Goal: Task Accomplishment & Management: Use online tool/utility

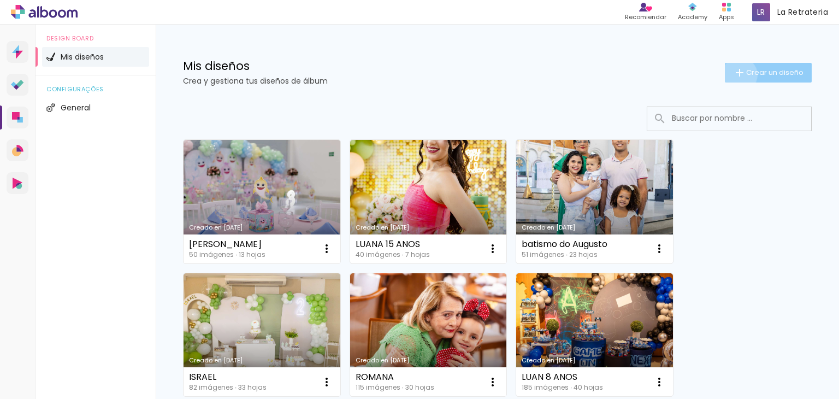
click at [733, 74] on iron-icon at bounding box center [739, 72] width 13 height 13
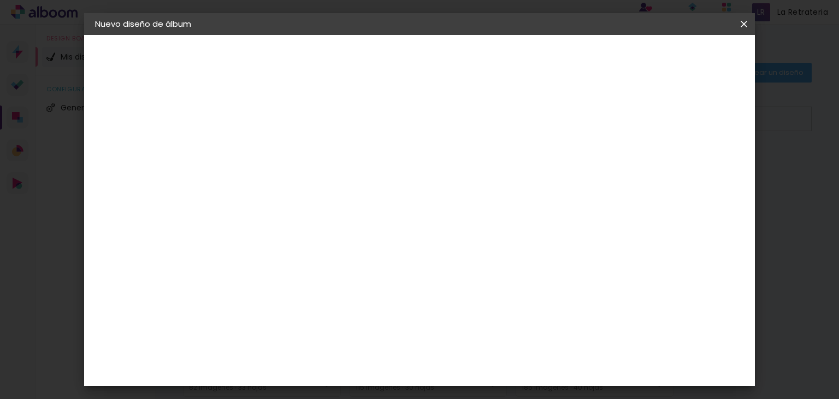
click at [274, 139] on input at bounding box center [274, 146] width 0 height 17
type input "[PERSON_NAME]"
type paper-input "[PERSON_NAME]"
click at [381, 60] on paper-button "Avanzar" at bounding box center [355, 58] width 52 height 19
click at [0, 0] on slot "Tamaño libre" at bounding box center [0, 0] width 0 height 0
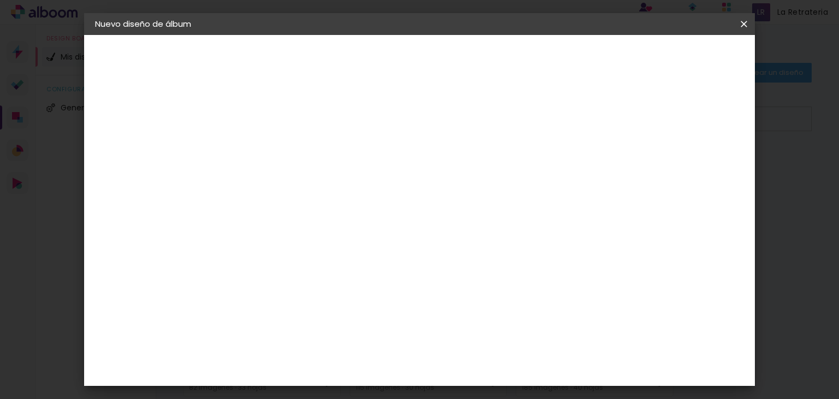
scroll to position [55, 0]
click at [313, 116] on input "[GEOGRAPHIC_DATA]" at bounding box center [289, 120] width 86 height 14
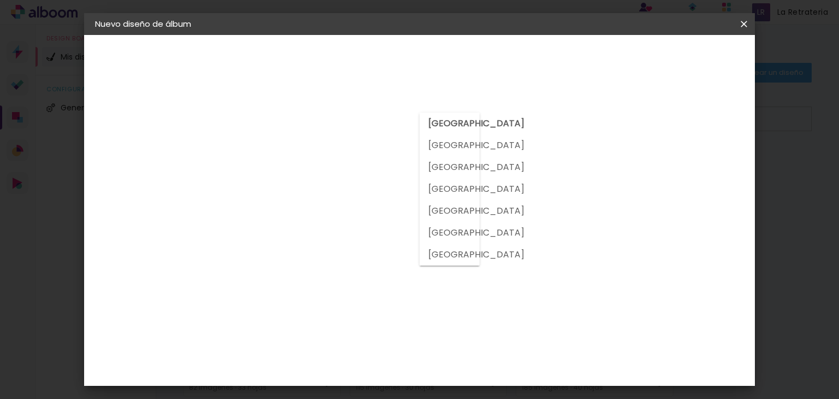
click at [0, 0] on slot "[GEOGRAPHIC_DATA]" at bounding box center [0, 0] width 0 height 0
type input "Brasil"
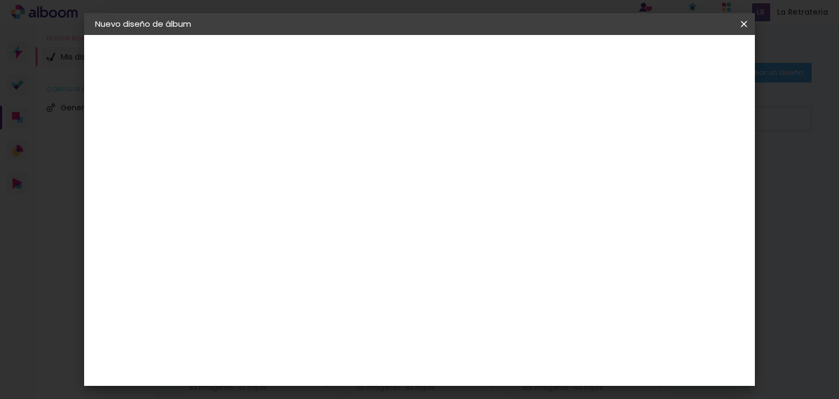
scroll to position [273, 0]
click at [0, 0] on slot "Avanzar" at bounding box center [0, 0] width 0 height 0
click at [245, 244] on input "30" at bounding box center [239, 246] width 28 height 16
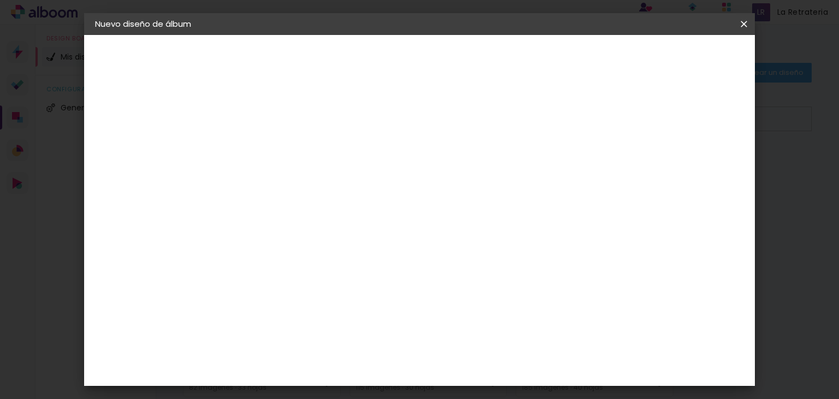
type input "20"
type paper-input "20"
click at [489, 367] on input "60" at bounding box center [480, 371] width 28 height 16
type input "0"
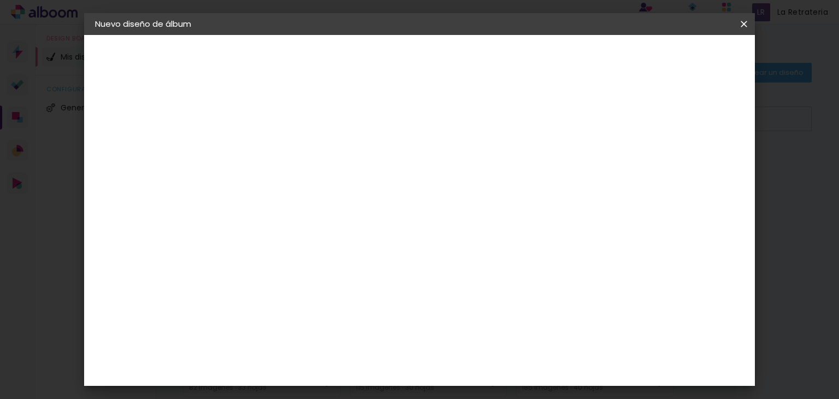
scroll to position [83, 0]
type input "40"
type paper-input "40"
click at [661, 57] on paper-button "Empezar diseño" at bounding box center [645, 58] width 83 height 19
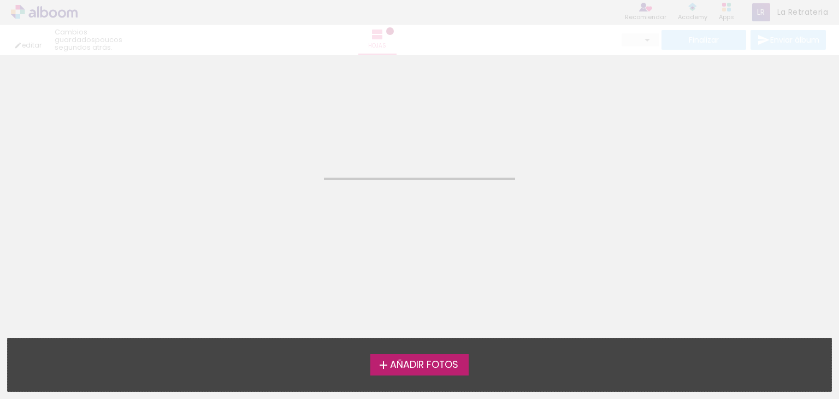
click at [424, 361] on span "Añadir Fotos" at bounding box center [424, 365] width 68 height 10
click at [0, 0] on input "file" at bounding box center [0, 0] width 0 height 0
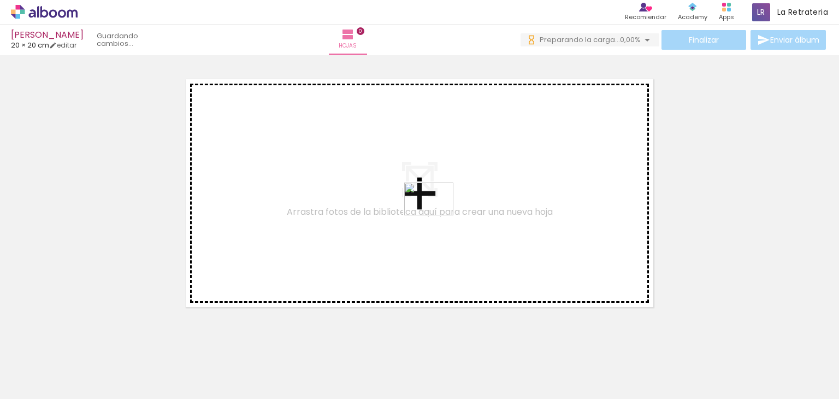
drag, startPoint x: 471, startPoint y: 366, endPoint x: 437, endPoint y: 215, distance: 153.9
click at [437, 215] on quentale-workspace at bounding box center [419, 199] width 839 height 399
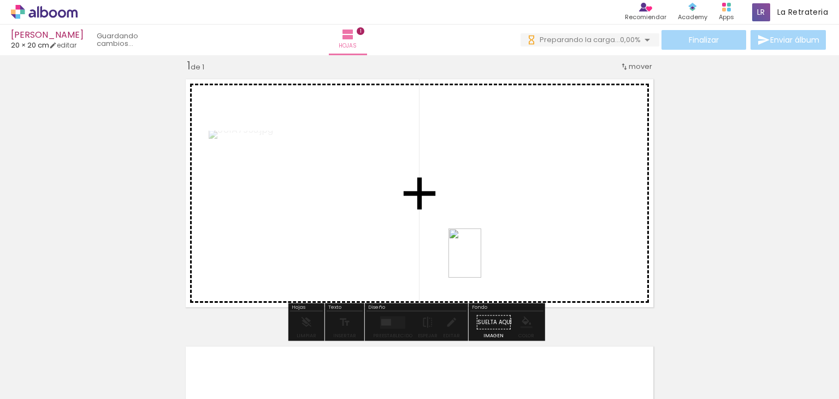
drag, startPoint x: 175, startPoint y: 371, endPoint x: 496, endPoint y: 239, distance: 347.5
click at [496, 239] on quentale-workspace at bounding box center [419, 199] width 839 height 399
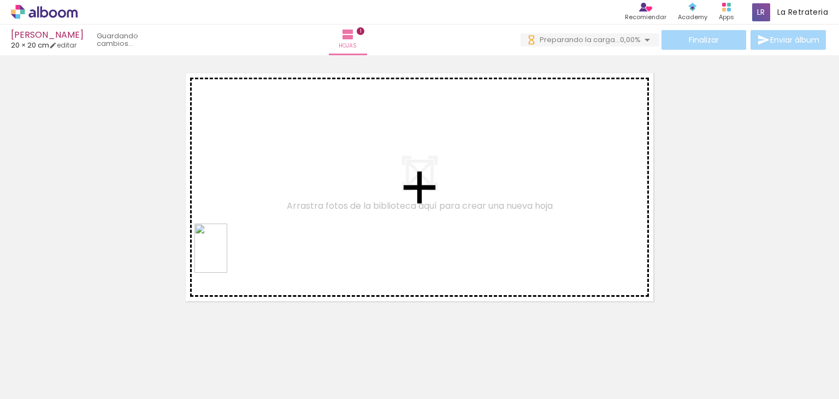
drag, startPoint x: 121, startPoint y: 361, endPoint x: 233, endPoint y: 368, distance: 112.2
click at [230, 250] on quentale-workspace at bounding box center [419, 199] width 839 height 399
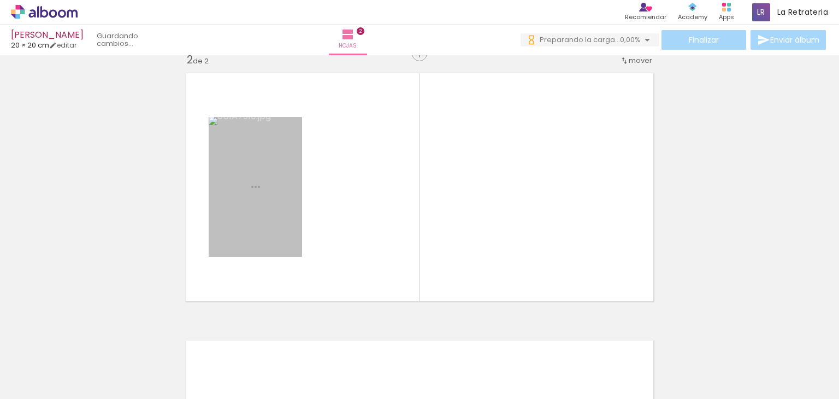
scroll to position [281, 0]
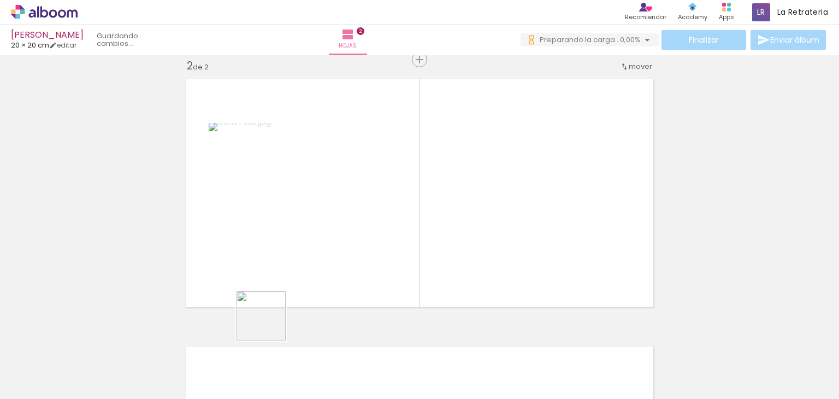
drag, startPoint x: 269, startPoint y: 324, endPoint x: 316, endPoint y: 315, distance: 47.4
click at [296, 279] on quentale-workspace at bounding box center [419, 199] width 839 height 399
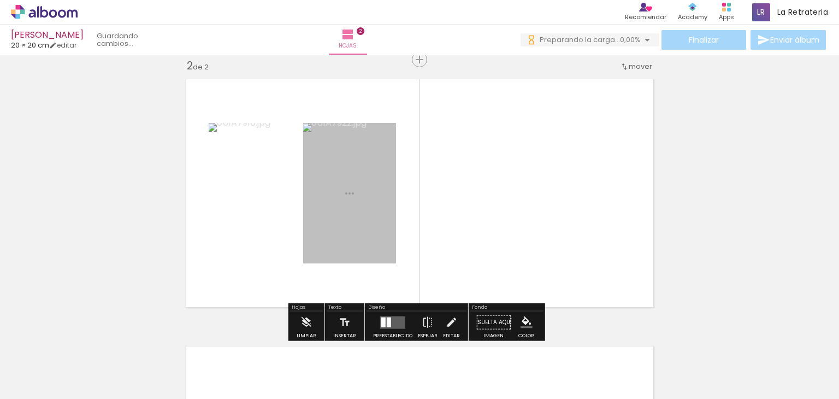
scroll to position [0, 0]
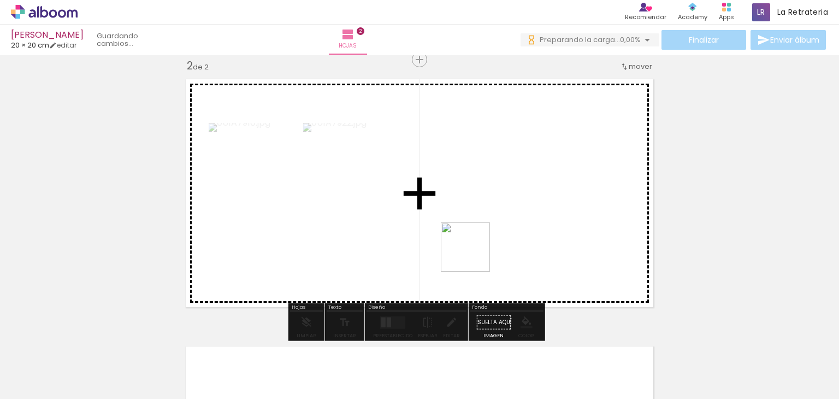
drag, startPoint x: 308, startPoint y: 366, endPoint x: 401, endPoint y: 317, distance: 105.3
click at [474, 255] on quentale-workspace at bounding box center [419, 199] width 839 height 399
drag, startPoint x: 360, startPoint y: 368, endPoint x: 427, endPoint y: 214, distance: 167.9
click at [428, 215] on quentale-workspace at bounding box center [419, 199] width 839 height 399
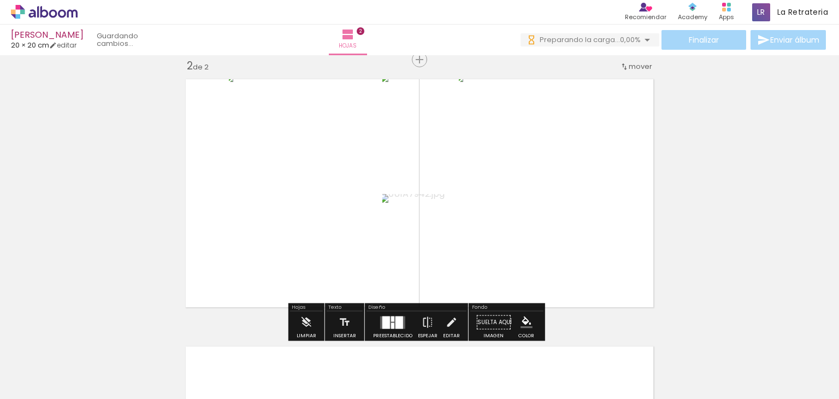
click at [388, 322] on quentale-layouter at bounding box center [392, 322] width 25 height 13
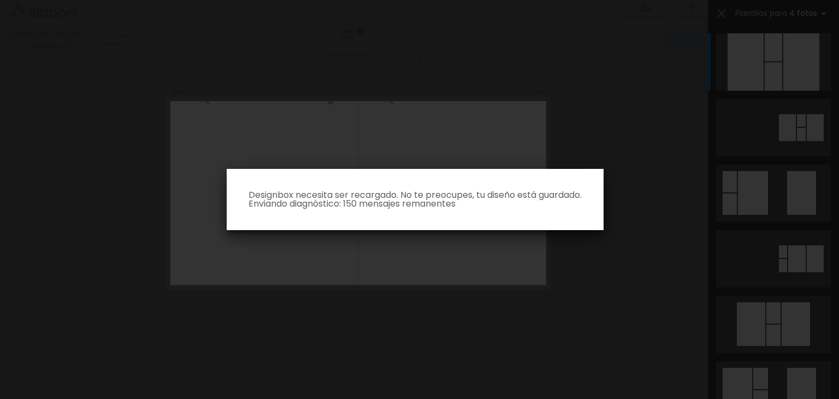
click at [483, 232] on iron-overlay-backdrop at bounding box center [419, 199] width 839 height 399
click at [292, 278] on iron-overlay-backdrop at bounding box center [419, 199] width 839 height 399
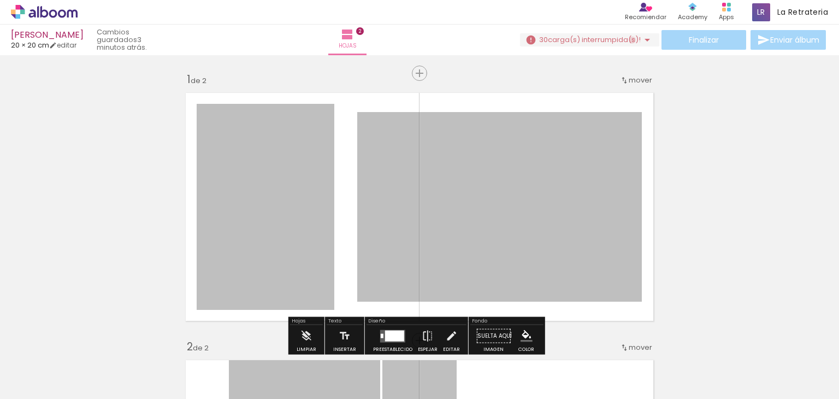
click at [627, 40] on span "carga(s) interrumpida(s)!" at bounding box center [594, 39] width 93 height 10
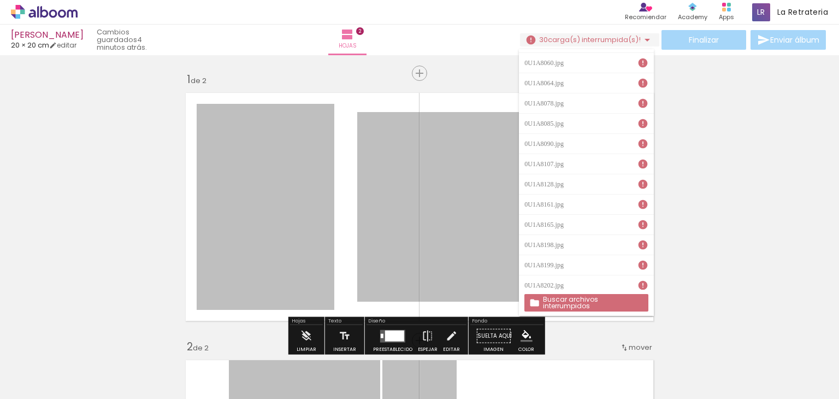
scroll to position [363, 0]
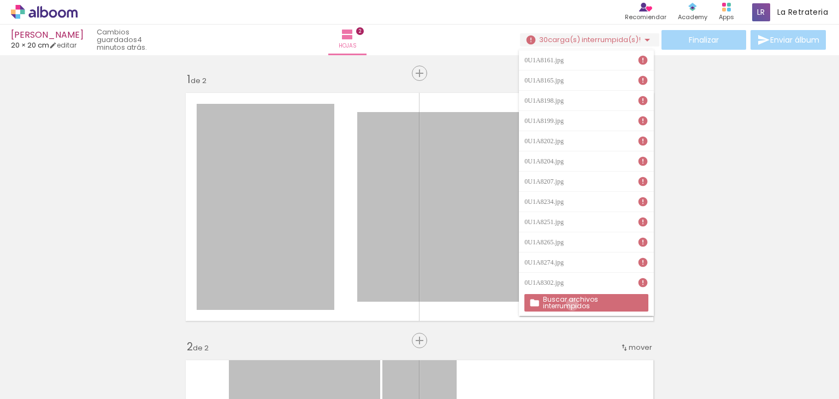
click at [0, 0] on slot "Buscar archivos interrumpidos" at bounding box center [0, 0] width 0 height 0
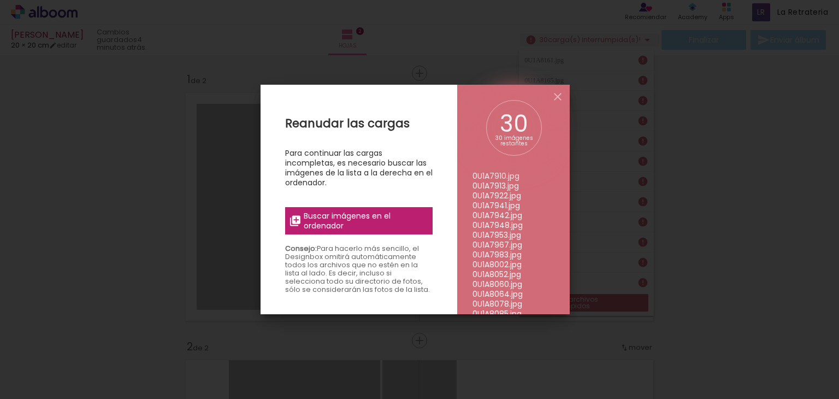
scroll to position [167, 0]
click at [557, 100] on iron-icon at bounding box center [557, 96] width 13 height 13
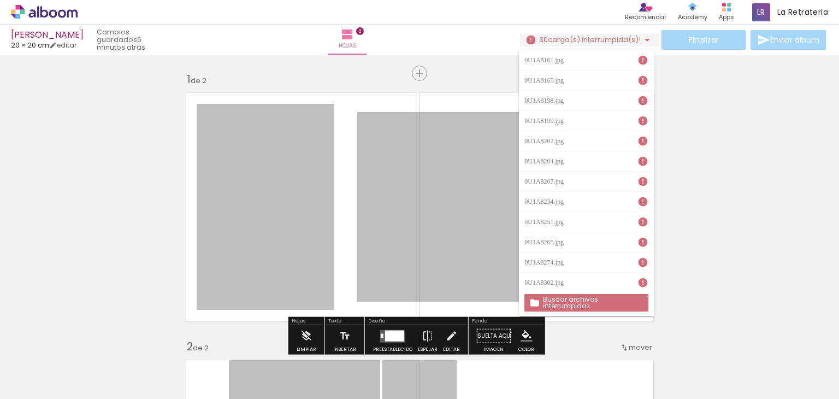
click at [78, 353] on iron-horizontal-list at bounding box center [67, 365] width 22 height 68
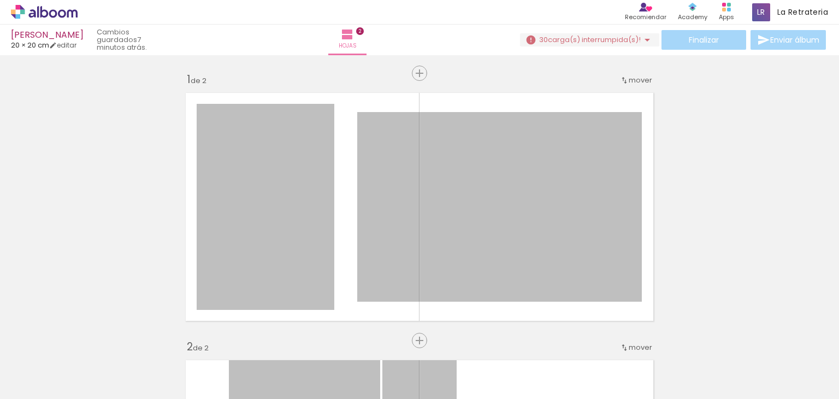
click at [586, 40] on span "carga(s) interrumpida(s)!" at bounding box center [594, 39] width 93 height 10
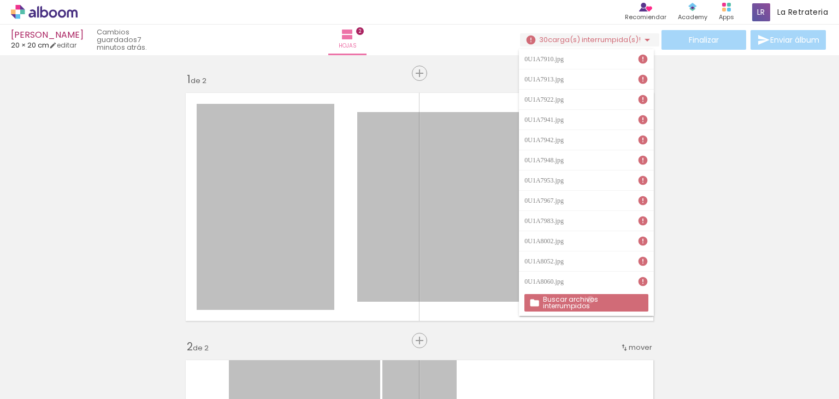
click at [0, 0] on slot "Buscar archivos interrumpidos" at bounding box center [0, 0] width 0 height 0
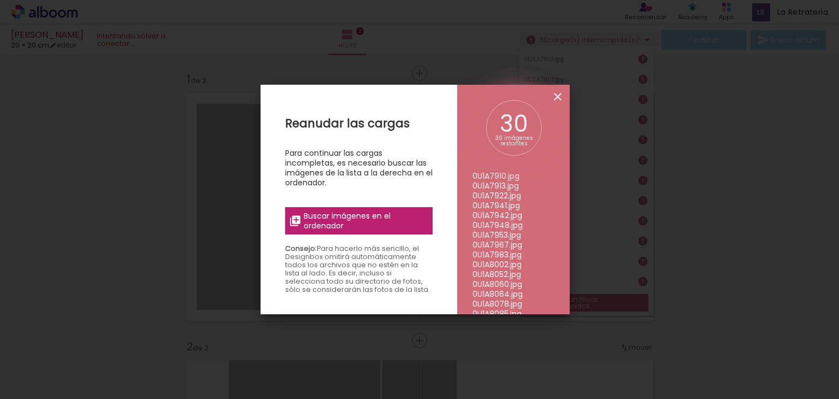
click at [563, 95] on iron-icon at bounding box center [557, 96] width 13 height 13
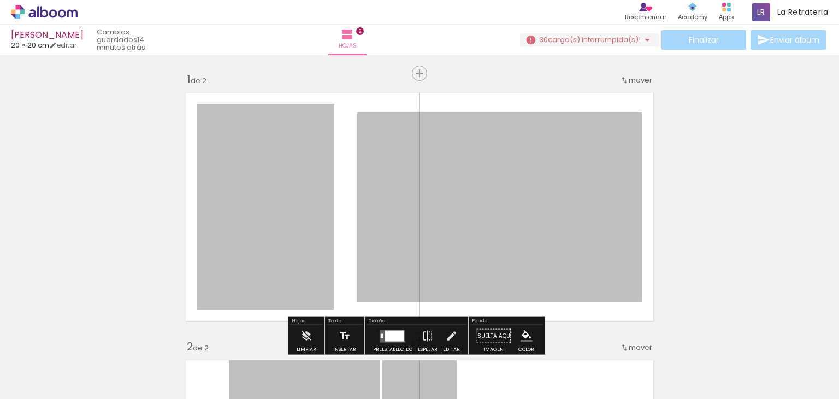
click at [606, 35] on span "carga(s) interrumpida(s)!" at bounding box center [594, 39] width 93 height 10
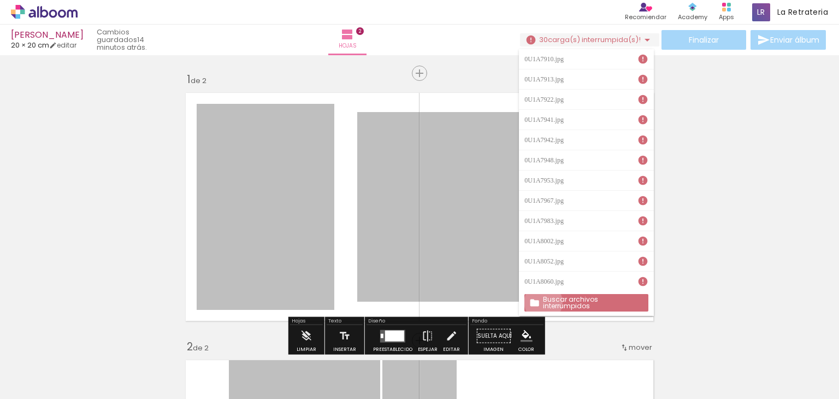
click at [0, 0] on slot "Buscar archivos interrumpidos" at bounding box center [0, 0] width 0 height 0
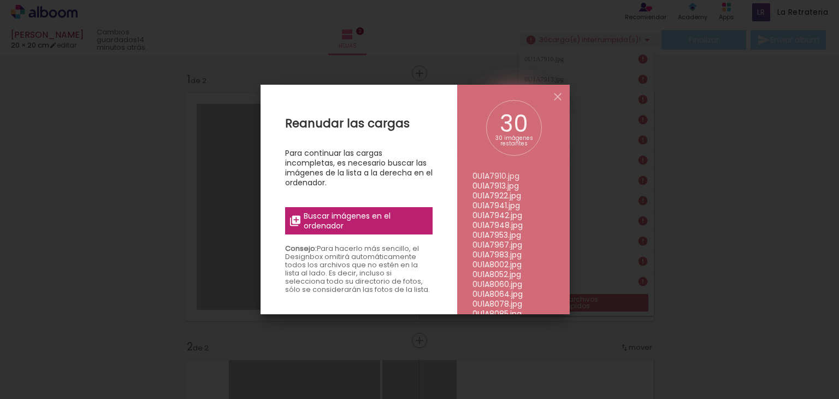
click at [333, 222] on span "Buscar imágenes en el ordenador" at bounding box center [365, 221] width 122 height 20
click at [0, 0] on input "file" at bounding box center [0, 0] width 0 height 0
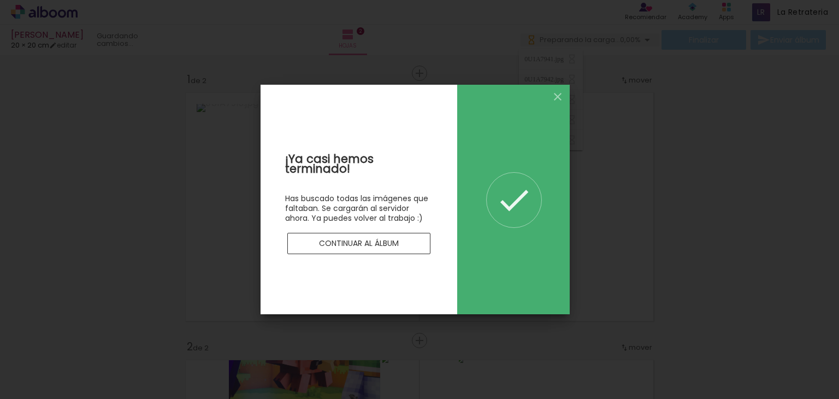
click at [0, 0] on slot "Continuar al álbum" at bounding box center [0, 0] width 0 height 0
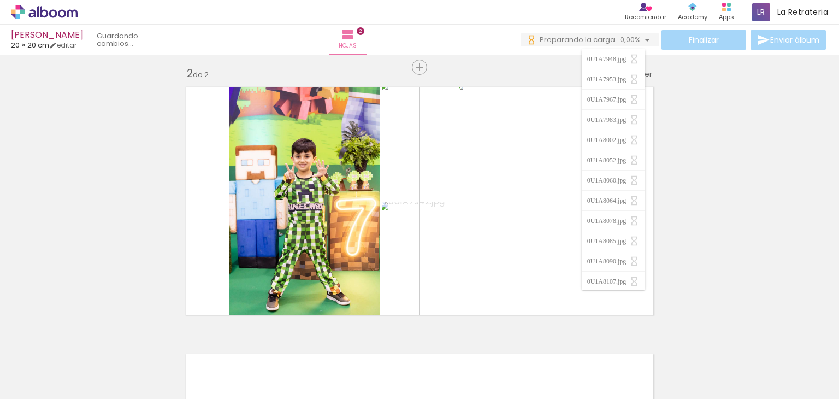
scroll to position [383, 0]
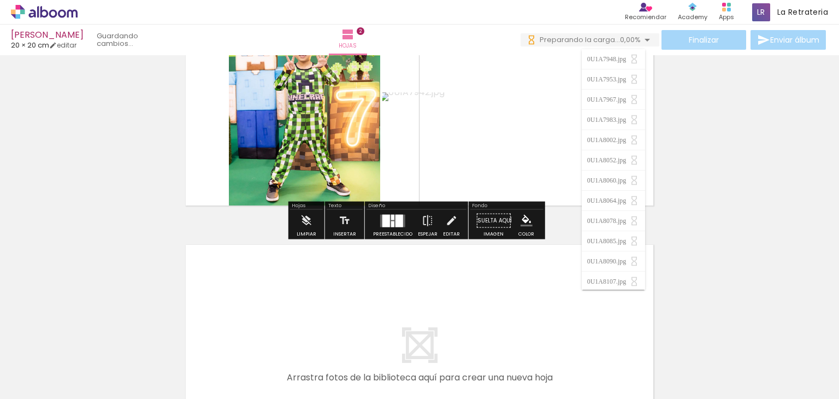
click at [386, 8] on div "B&N" at bounding box center [396, 0] width 21 height 16
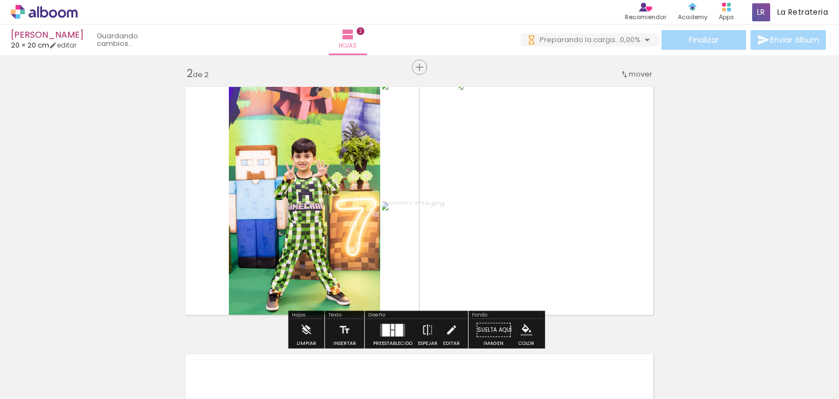
scroll to position [328, 0]
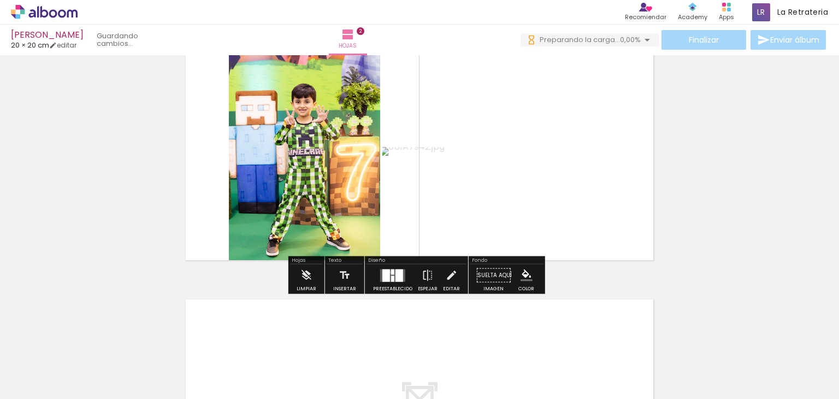
click at [391, 272] on div at bounding box center [392, 271] width 3 height 5
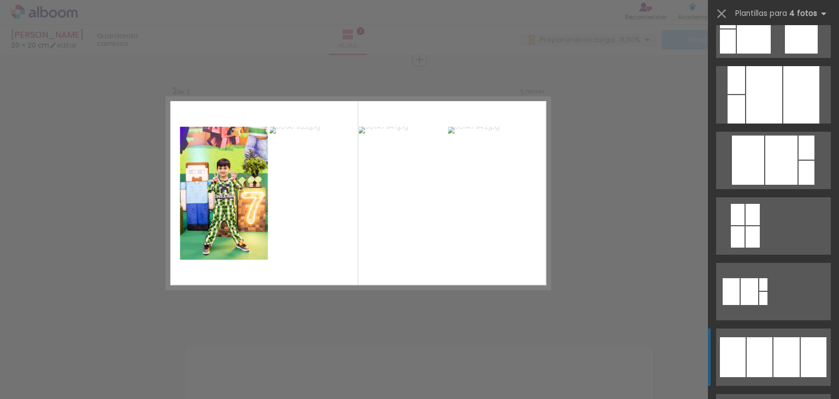
scroll to position [546, 0]
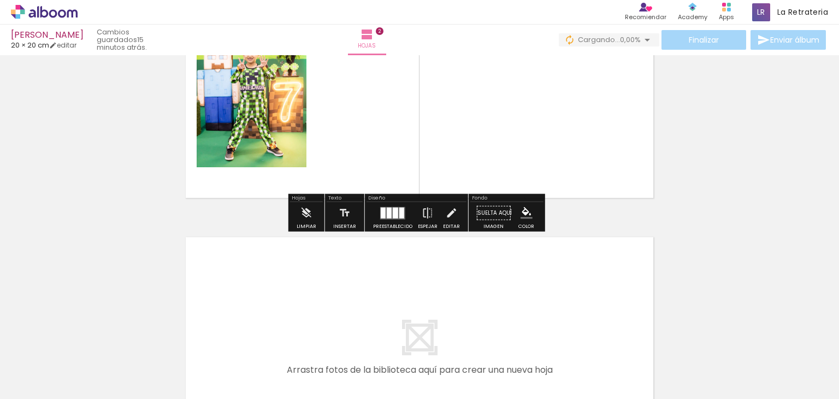
scroll to position [445, 0]
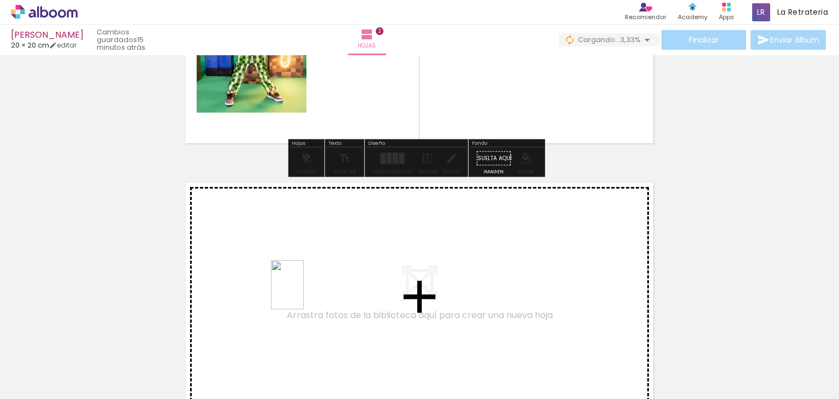
drag, startPoint x: 411, startPoint y: 363, endPoint x: 303, endPoint y: 292, distance: 129.4
click at [303, 292] on quentale-workspace at bounding box center [419, 199] width 839 height 399
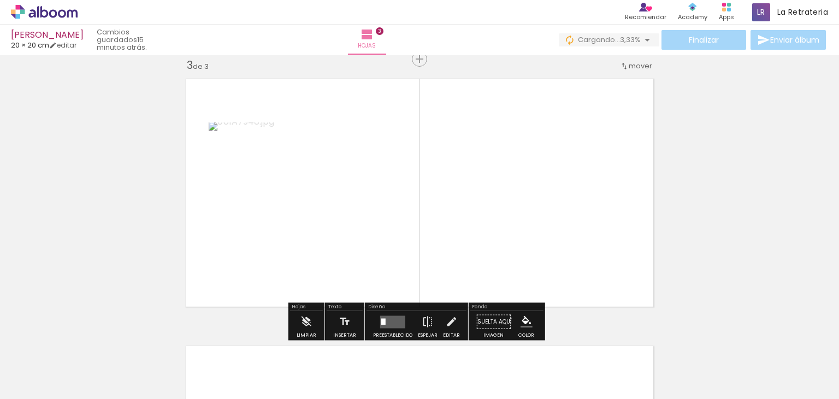
scroll to position [603, 0]
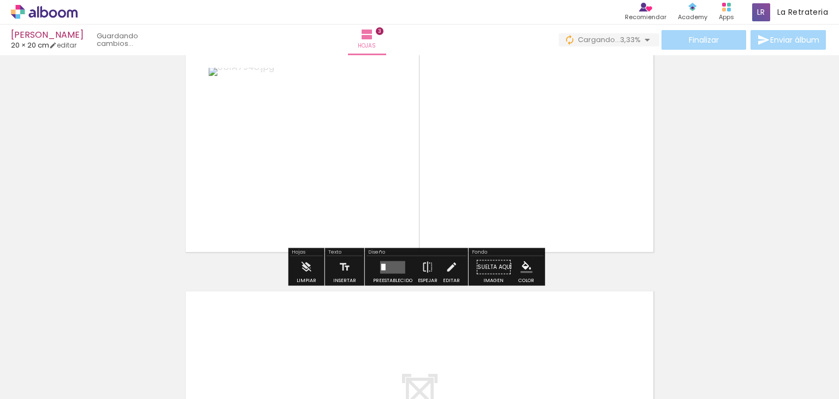
drag, startPoint x: 542, startPoint y: 350, endPoint x: 447, endPoint y: 211, distance: 168.7
click at [455, 217] on quentale-workspace at bounding box center [419, 199] width 839 height 399
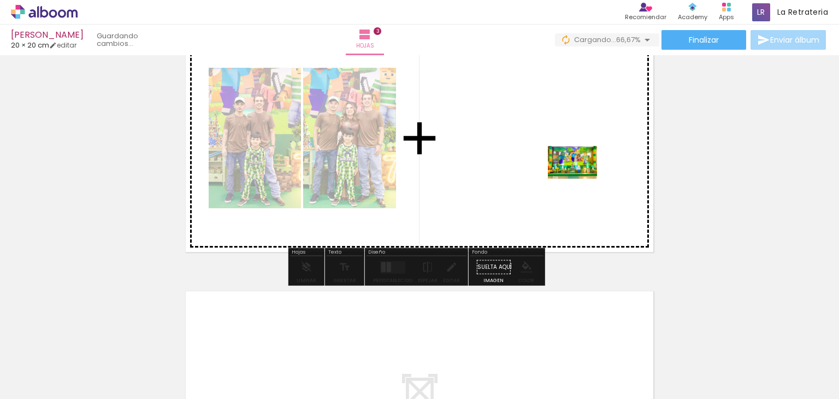
drag, startPoint x: 593, startPoint y: 371, endPoint x: 571, endPoint y: 156, distance: 216.5
click at [571, 156] on quentale-workspace at bounding box center [419, 199] width 839 height 399
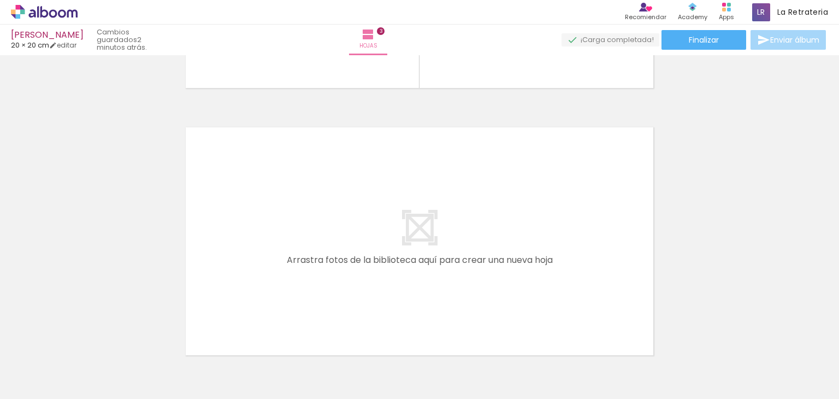
scroll to position [822, 0]
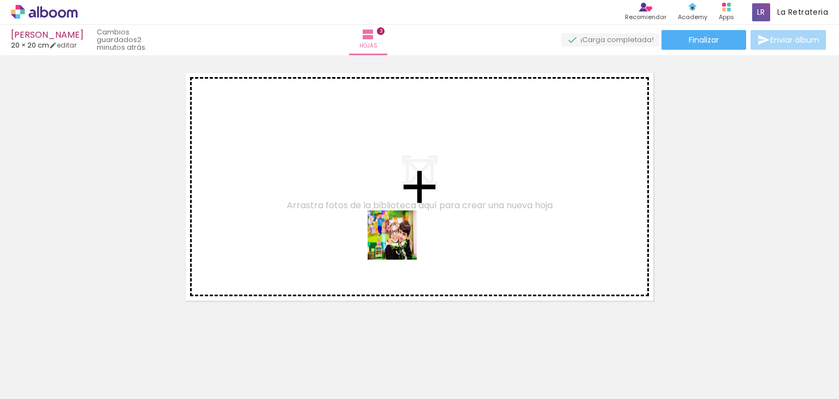
drag, startPoint x: 415, startPoint y: 372, endPoint x: 474, endPoint y: 390, distance: 61.6
click at [389, 231] on quentale-workspace at bounding box center [419, 199] width 839 height 399
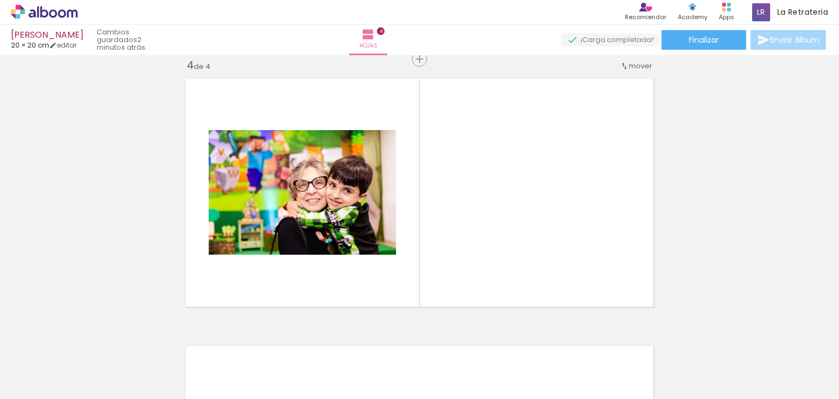
scroll to position [815, 0]
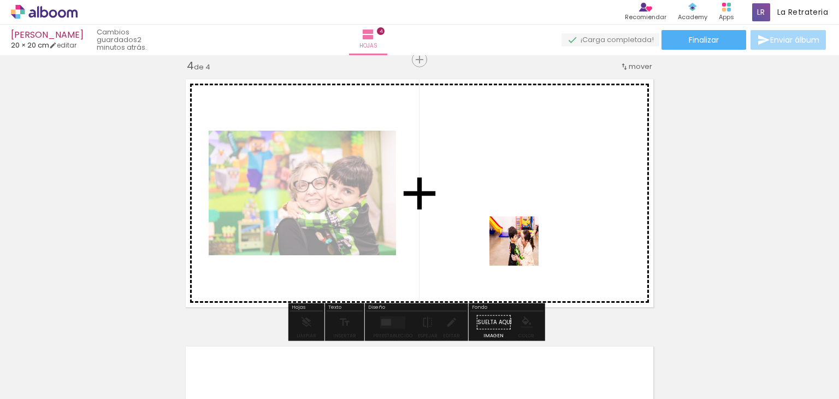
drag, startPoint x: 518, startPoint y: 262, endPoint x: 519, endPoint y: 274, distance: 11.5
click at [525, 245] on quentale-workspace at bounding box center [419, 199] width 839 height 399
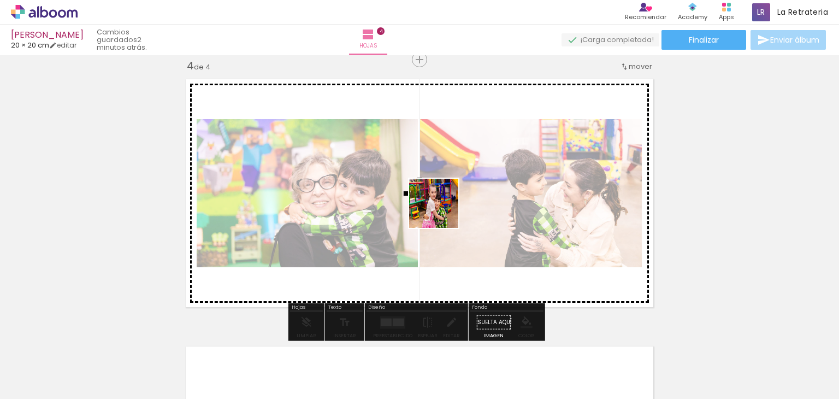
drag, startPoint x: 530, startPoint y: 367, endPoint x: 443, endPoint y: 207, distance: 182.9
click at [443, 207] on quentale-workspace at bounding box center [419, 199] width 839 height 399
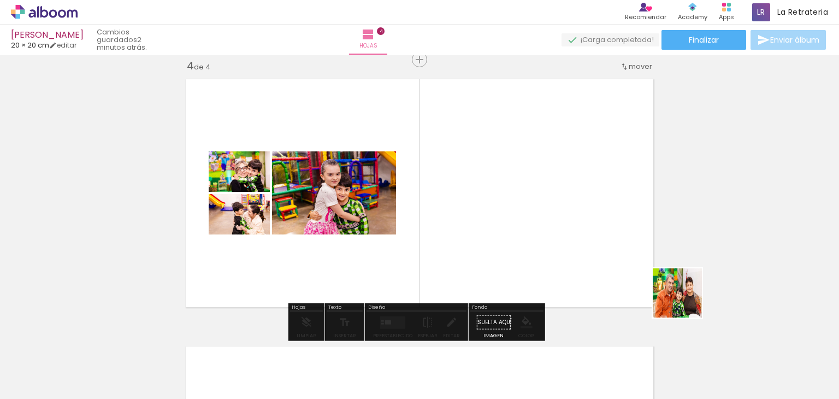
drag, startPoint x: 783, startPoint y: 371, endPoint x: 653, endPoint y: 261, distance: 169.5
click at [653, 261] on quentale-workspace at bounding box center [419, 199] width 839 height 399
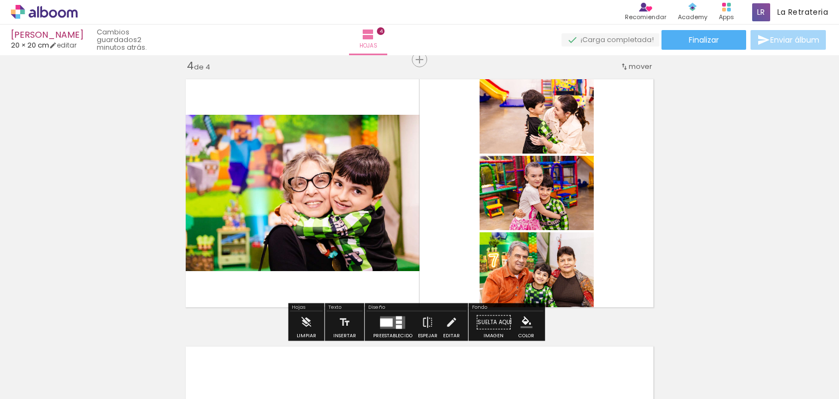
scroll to position [0, 658]
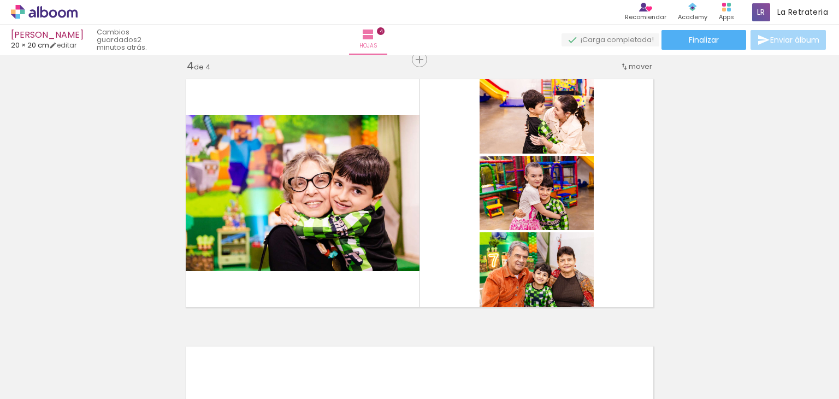
drag, startPoint x: 543, startPoint y: 378, endPoint x: 386, endPoint y: 204, distance: 233.7
click at [380, 193] on quentale-workspace at bounding box center [419, 199] width 839 height 399
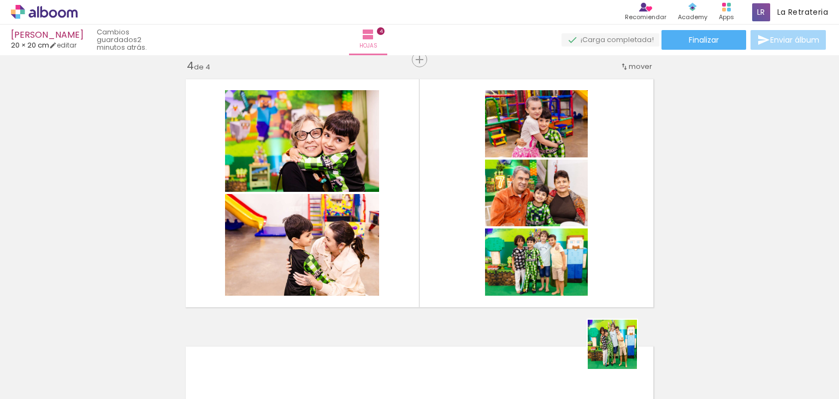
drag, startPoint x: 625, startPoint y: 362, endPoint x: 504, endPoint y: 208, distance: 196.2
click at [504, 209] on quentale-workspace at bounding box center [419, 199] width 839 height 399
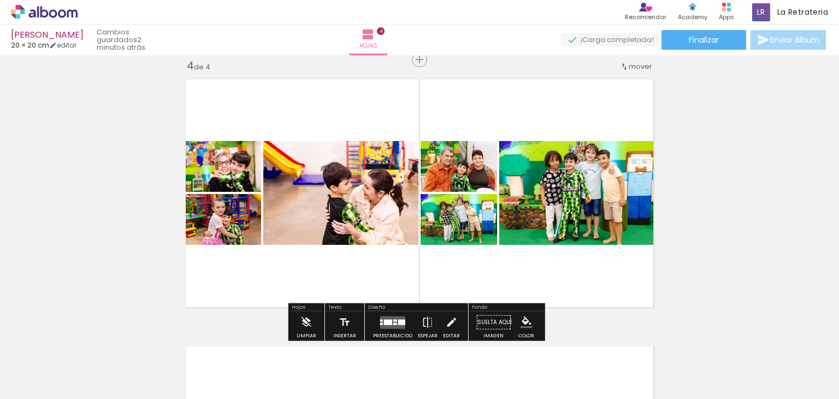
click at [398, 318] on quentale-layouter at bounding box center [392, 322] width 25 height 13
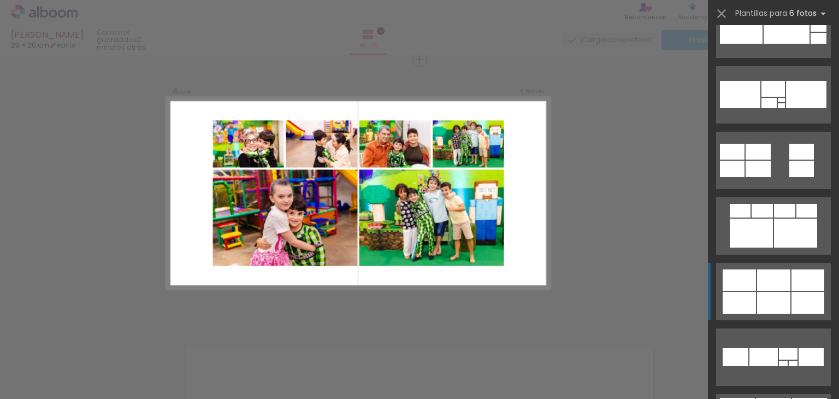
scroll to position [2514, 0]
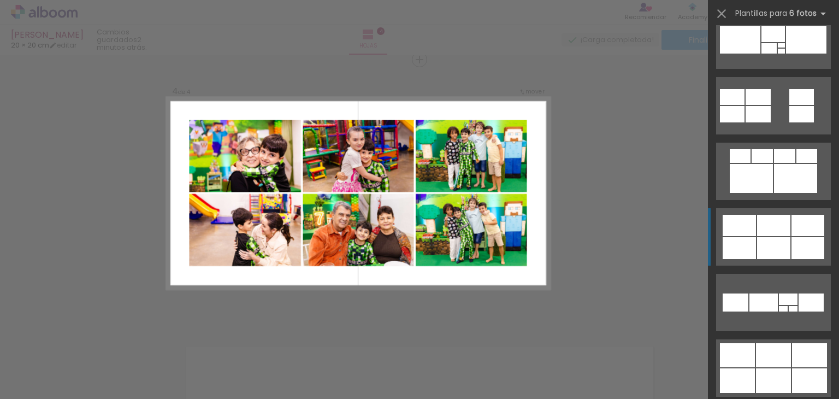
click at [769, 54] on div at bounding box center [769, 48] width 15 height 10
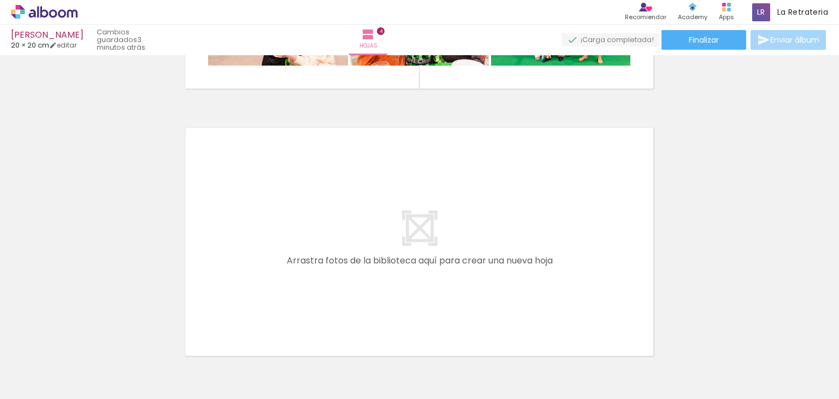
scroll to position [0, 658]
drag, startPoint x: 251, startPoint y: 358, endPoint x: 308, endPoint y: 364, distance: 57.2
click at [263, 257] on quentale-workspace at bounding box center [419, 199] width 839 height 399
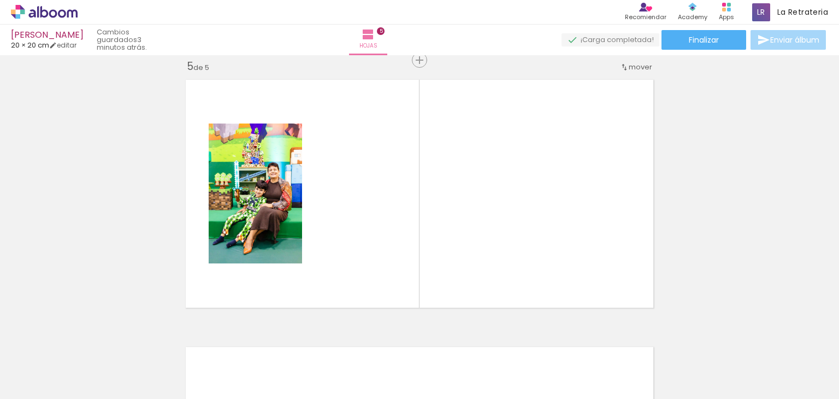
scroll to position [1083, 0]
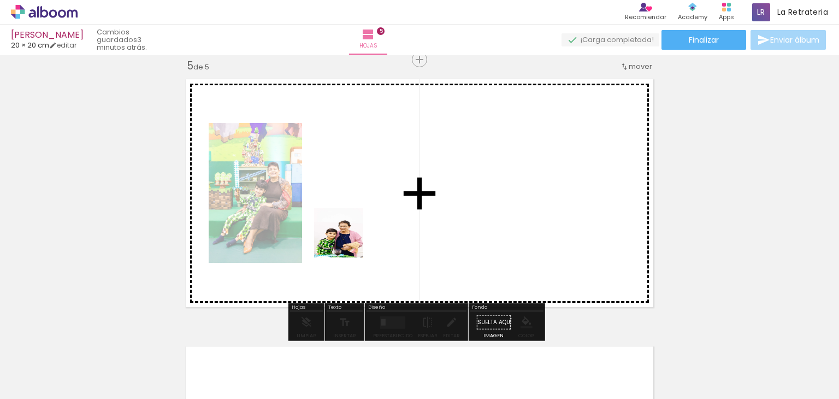
drag, startPoint x: 316, startPoint y: 366, endPoint x: 365, endPoint y: 185, distance: 186.8
click at [365, 185] on quentale-workspace at bounding box center [419, 199] width 839 height 399
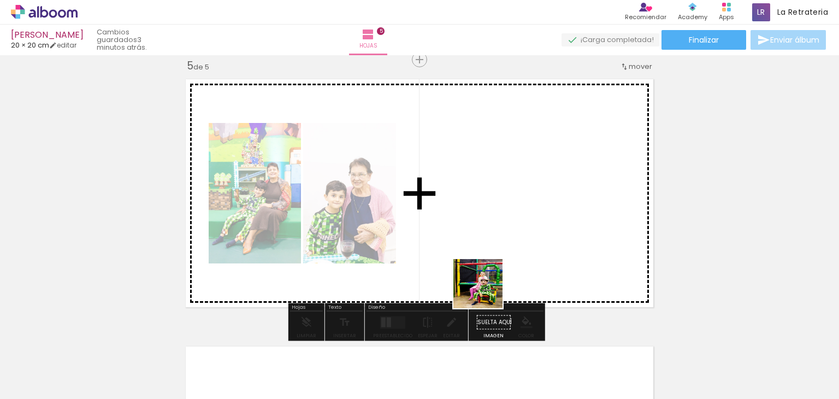
drag, startPoint x: 462, startPoint y: 314, endPoint x: 516, endPoint y: 248, distance: 85.4
click at [520, 219] on quentale-workspace at bounding box center [419, 199] width 839 height 399
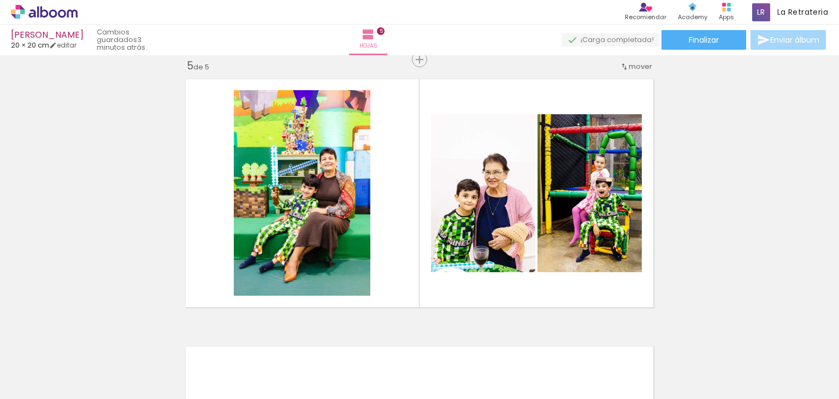
scroll to position [0, 695]
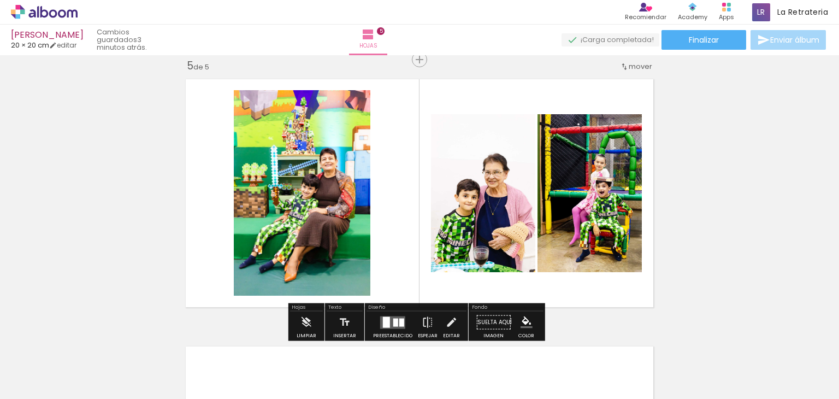
click at [395, 322] on div at bounding box center [395, 322] width 5 height 8
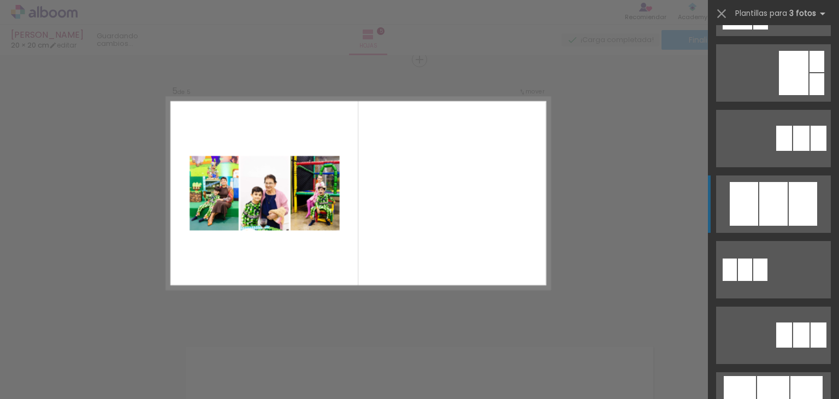
scroll to position [492, 0]
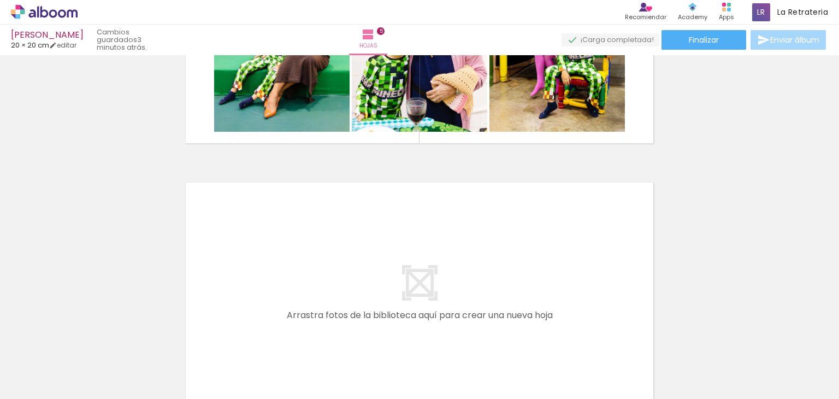
scroll to position [1301, 0]
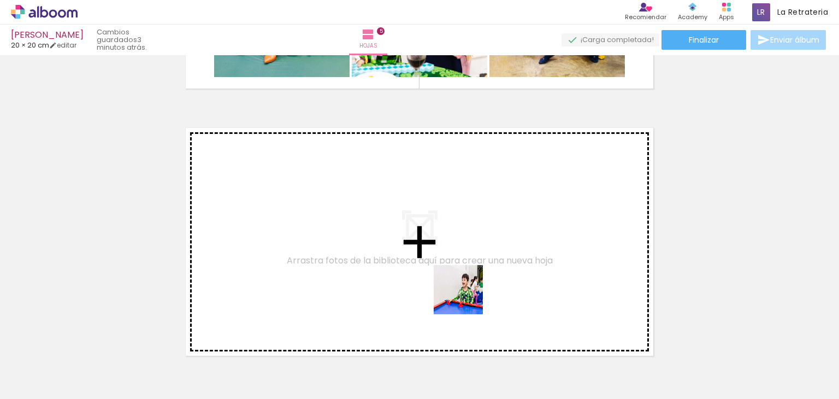
drag, startPoint x: 461, startPoint y: 369, endPoint x: 470, endPoint y: 247, distance: 122.2
click at [470, 247] on quentale-workspace at bounding box center [419, 199] width 839 height 399
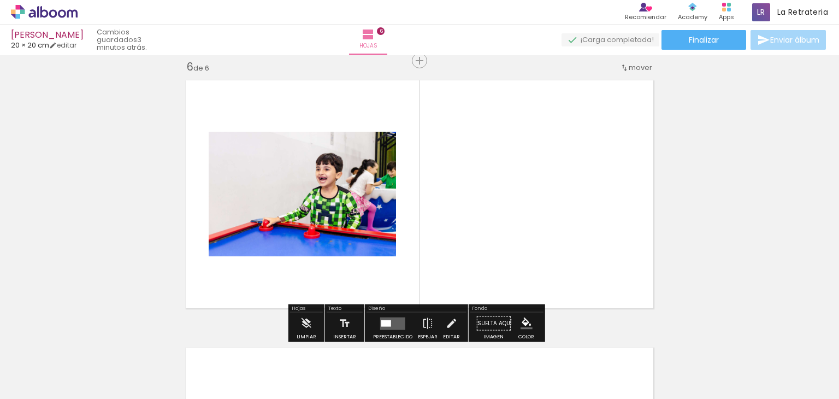
scroll to position [1350, 0]
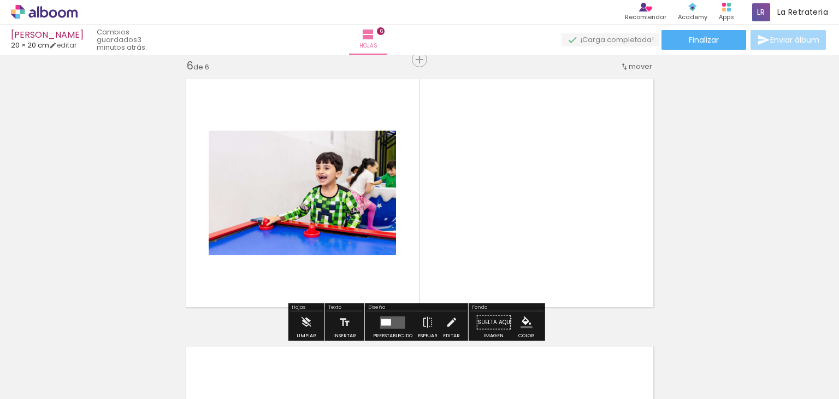
click at [391, 317] on quentale-layouter at bounding box center [392, 322] width 25 height 13
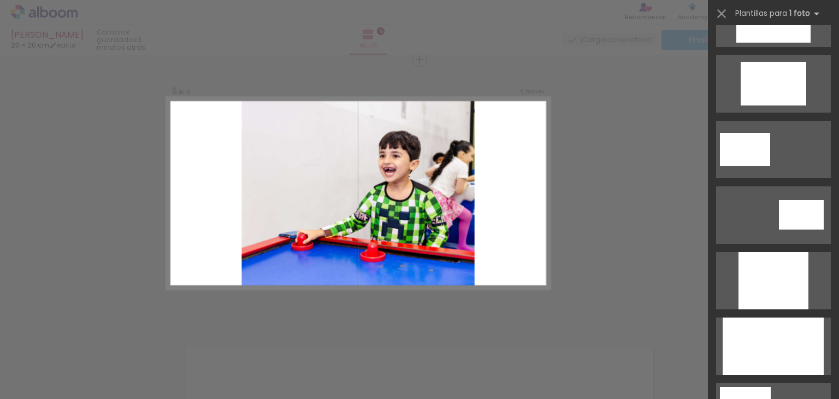
scroll to position [546, 0]
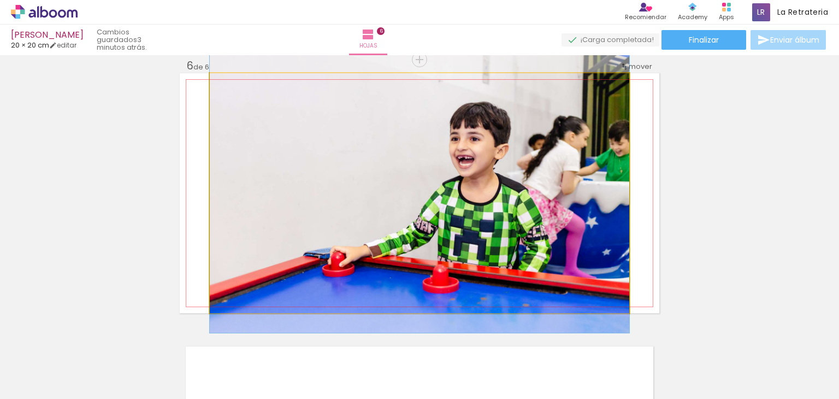
click at [472, 179] on quentale-photo at bounding box center [420, 193] width 420 height 240
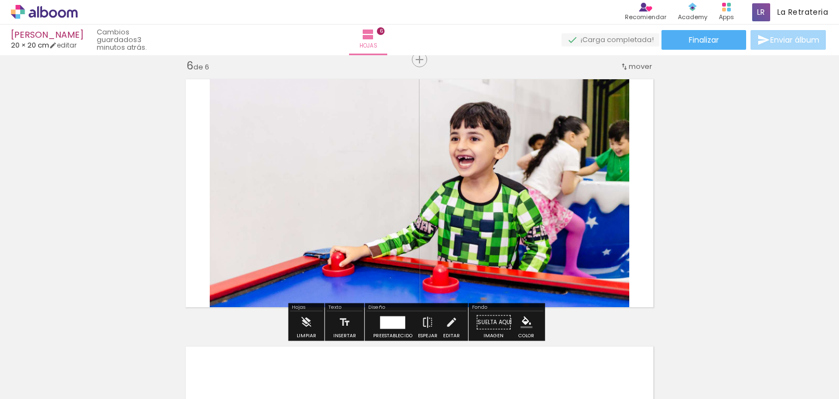
click at [363, 193] on quentale-photo at bounding box center [420, 193] width 420 height 240
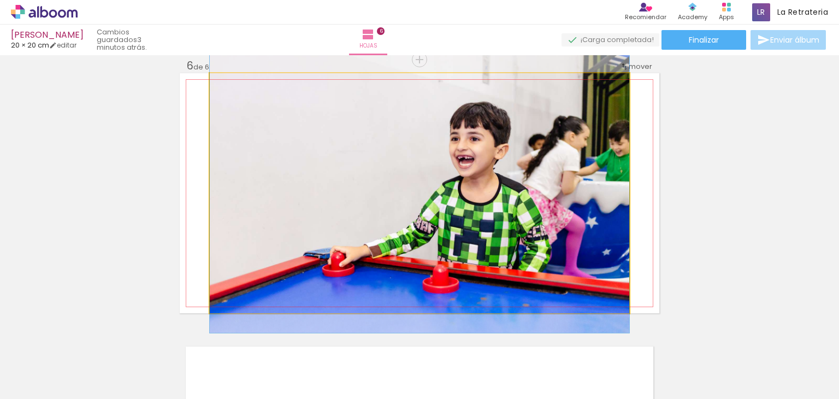
click at [363, 193] on quentale-photo at bounding box center [420, 193] width 420 height 240
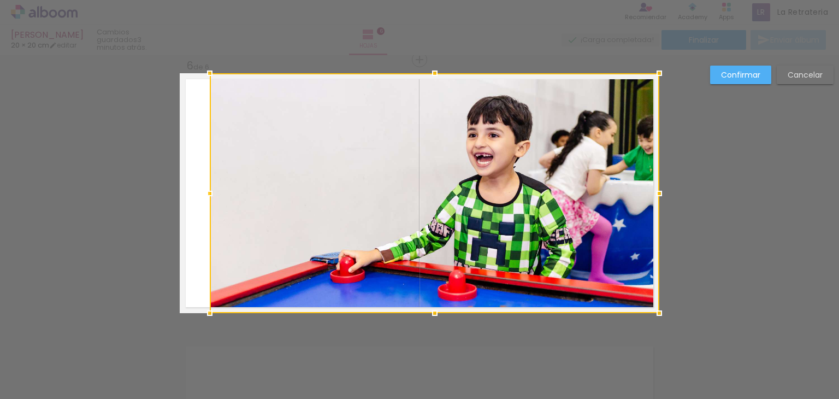
drag, startPoint x: 638, startPoint y: 197, endPoint x: 654, endPoint y: 199, distance: 16.1
click at [654, 199] on div at bounding box center [660, 194] width 22 height 22
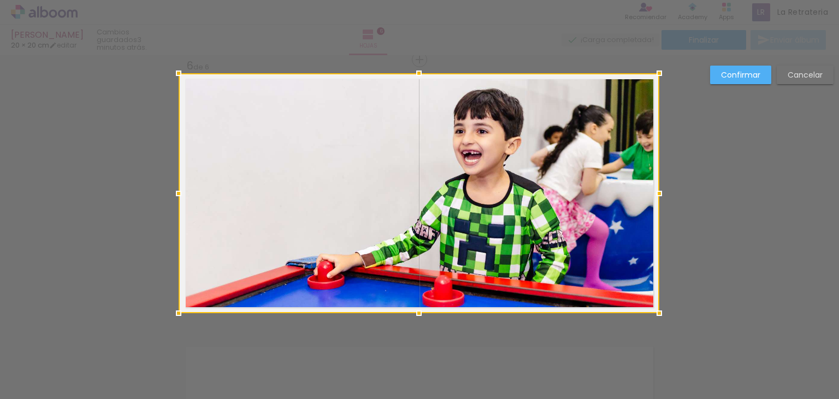
drag, startPoint x: 205, startPoint y: 192, endPoint x: 180, endPoint y: 187, distance: 26.2
click at [180, 187] on div at bounding box center [179, 194] width 22 height 22
click at [307, 177] on div at bounding box center [420, 193] width 480 height 240
click at [0, 0] on slot "Confirmar" at bounding box center [0, 0] width 0 height 0
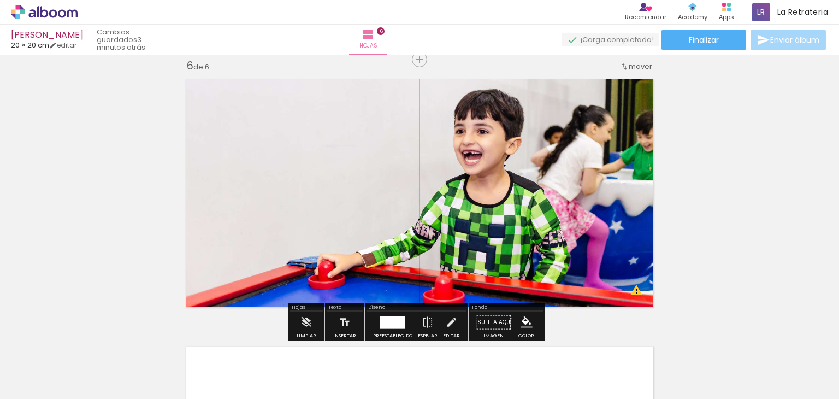
click at [450, 181] on quentale-photo at bounding box center [420, 193] width 480 height 240
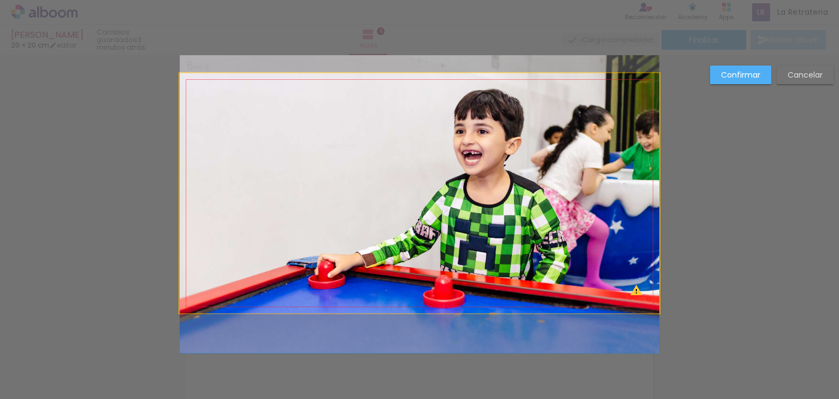
click at [456, 174] on quentale-photo at bounding box center [420, 193] width 480 height 240
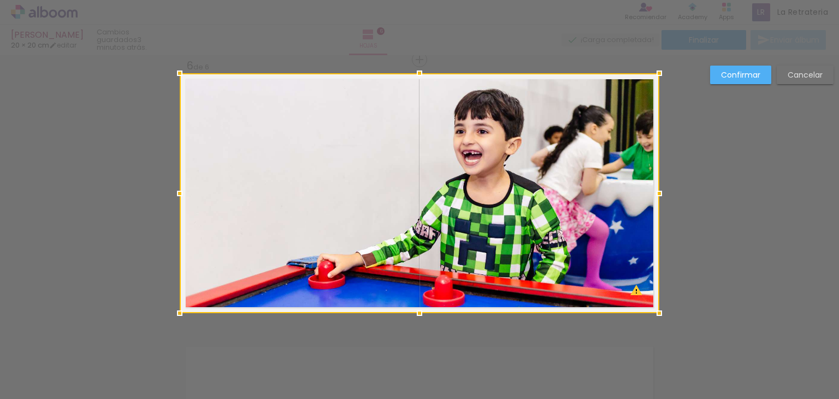
click at [456, 174] on div at bounding box center [420, 193] width 480 height 240
drag, startPoint x: 456, startPoint y: 174, endPoint x: 457, endPoint y: 192, distance: 18.1
click at [457, 192] on div at bounding box center [420, 193] width 480 height 240
click at [466, 165] on div at bounding box center [420, 193] width 480 height 240
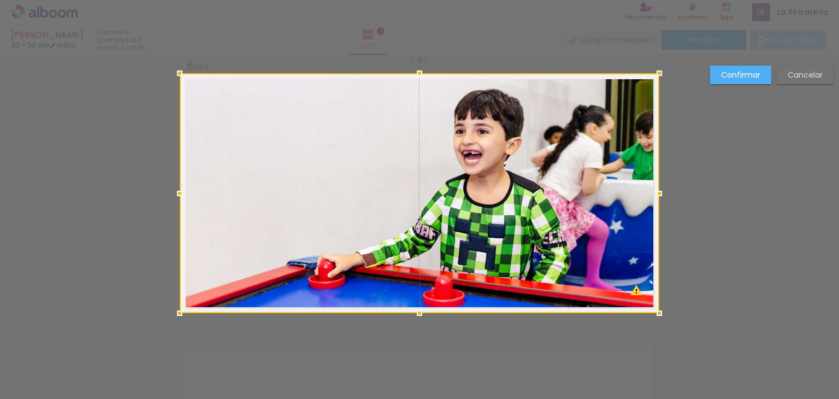
click at [466, 165] on div at bounding box center [420, 193] width 480 height 240
click at [0, 0] on slot "Confirmar" at bounding box center [0, 0] width 0 height 0
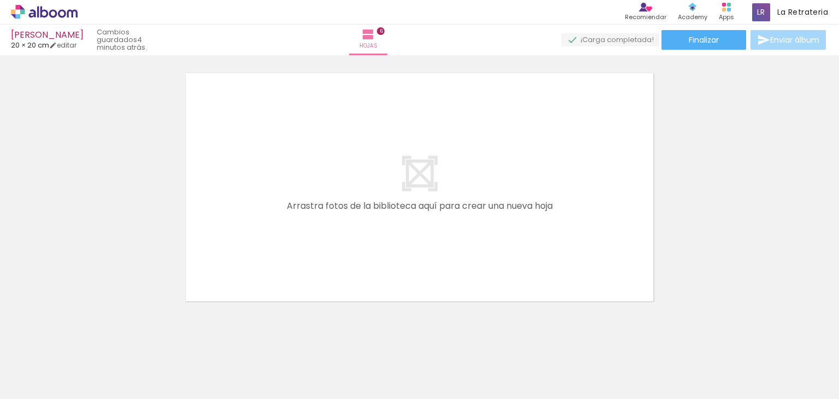
scroll to position [1638, 0]
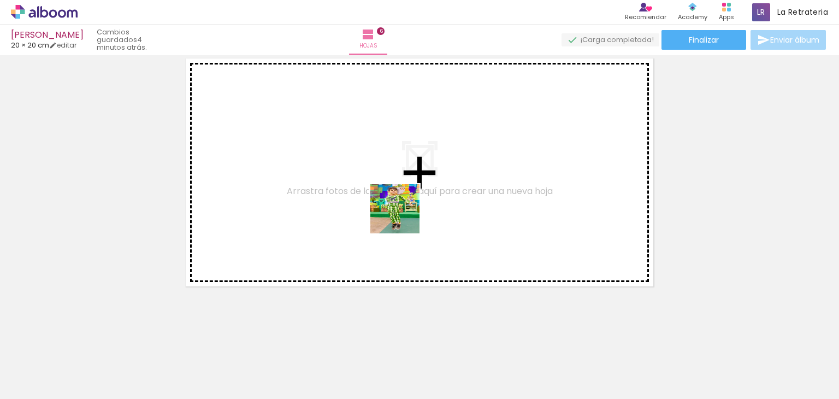
drag, startPoint x: 538, startPoint y: 357, endPoint x: 396, endPoint y: 215, distance: 201.3
click at [396, 215] on quentale-workspace at bounding box center [419, 199] width 839 height 399
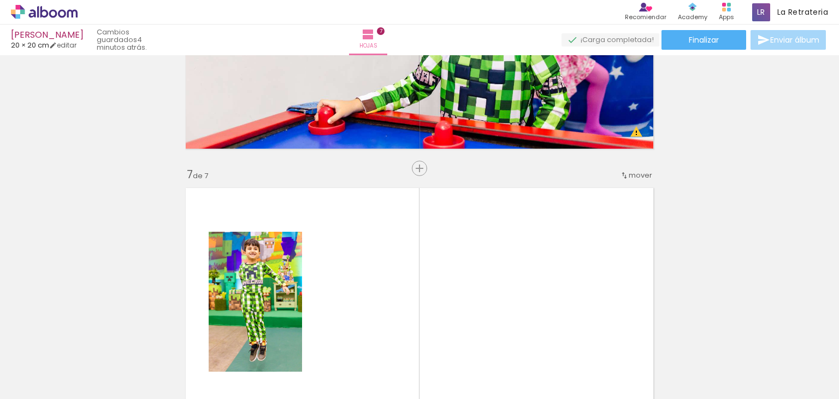
scroll to position [1563, 0]
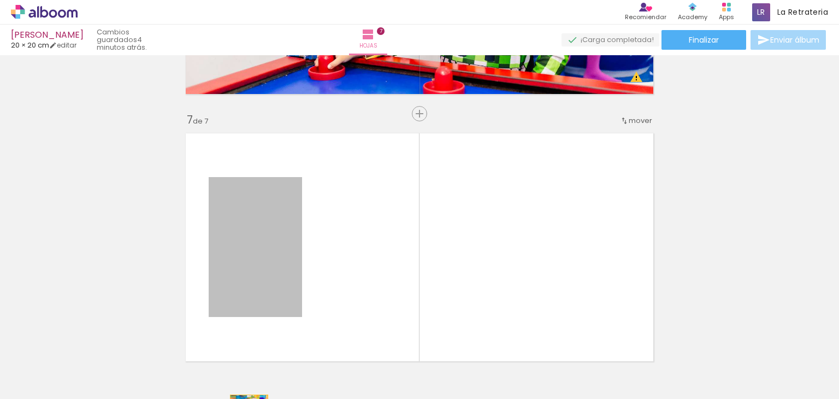
drag, startPoint x: 272, startPoint y: 237, endPoint x: 244, endPoint y: 422, distance: 186.7
click at [244, 398] on html "link( href="../../bower_components/polymer/polymer.html" rel="import" ) picture…" at bounding box center [419, 199] width 839 height 399
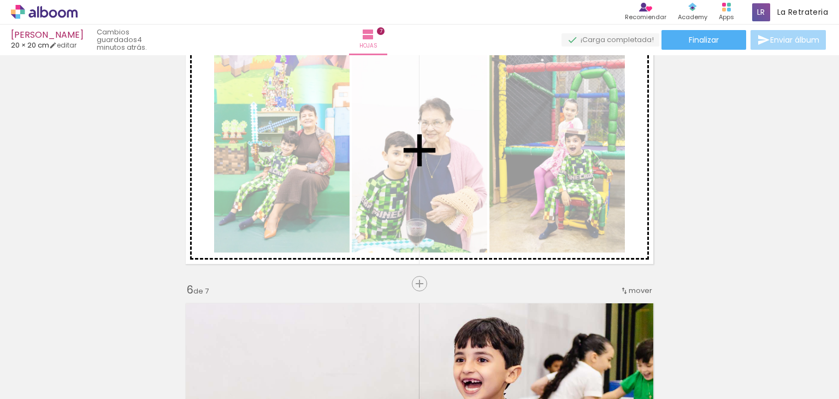
scroll to position [1071, 0]
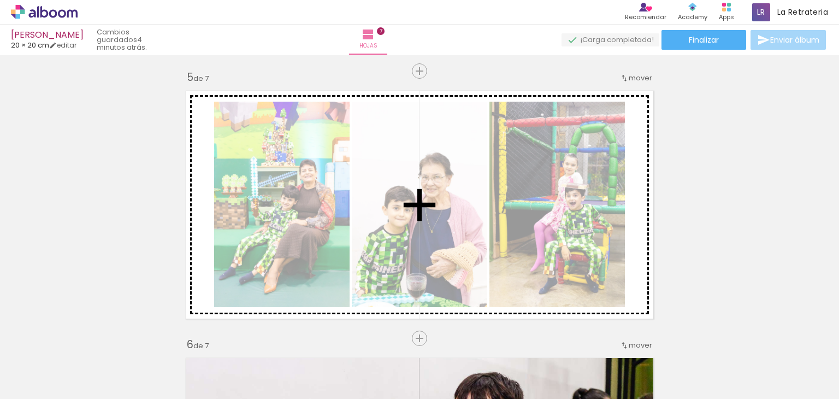
drag, startPoint x: 269, startPoint y: 232, endPoint x: 308, endPoint y: 125, distance: 114.6
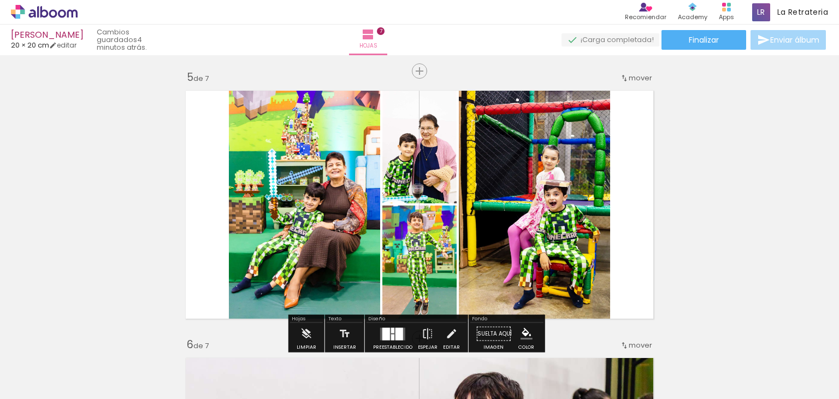
scroll to position [1126, 0]
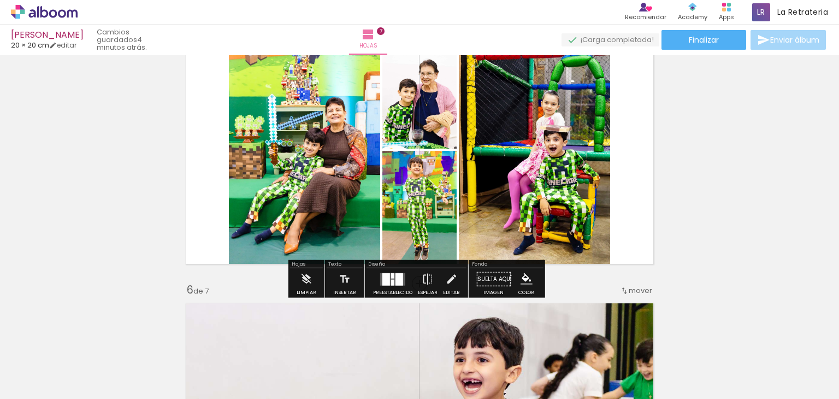
click at [396, 284] on div at bounding box center [400, 279] width 8 height 13
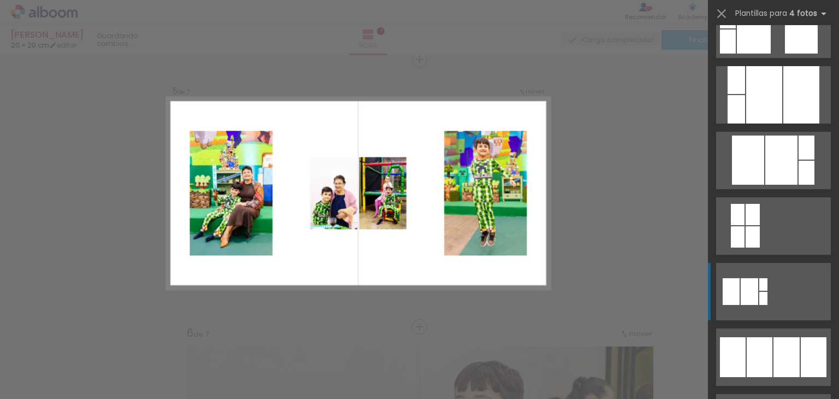
scroll to position [656, 0]
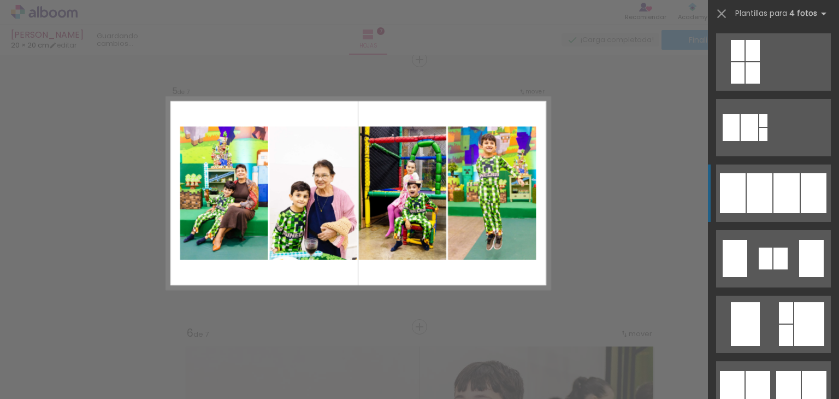
click at [779, 230] on quentale-layouter at bounding box center [773, 258] width 115 height 57
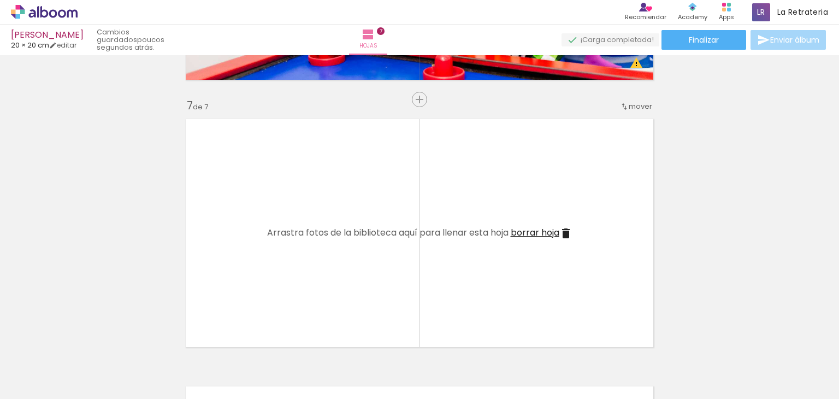
scroll to position [1632, 0]
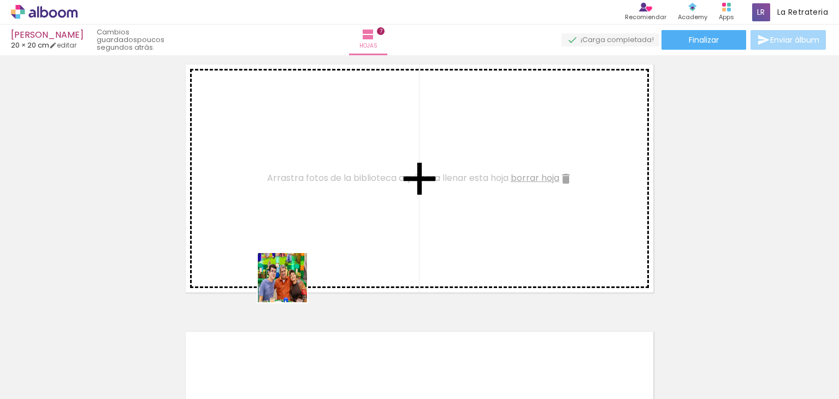
drag, startPoint x: 259, startPoint y: 369, endPoint x: 305, endPoint y: 219, distance: 157.3
click at [305, 219] on quentale-workspace at bounding box center [419, 199] width 839 height 399
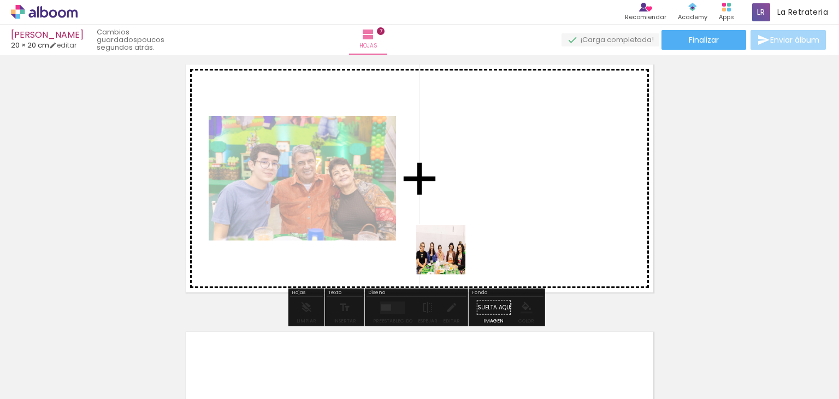
drag, startPoint x: 346, startPoint y: 342, endPoint x: 509, endPoint y: 191, distance: 221.6
click at [509, 191] on quentale-workspace at bounding box center [419, 199] width 839 height 399
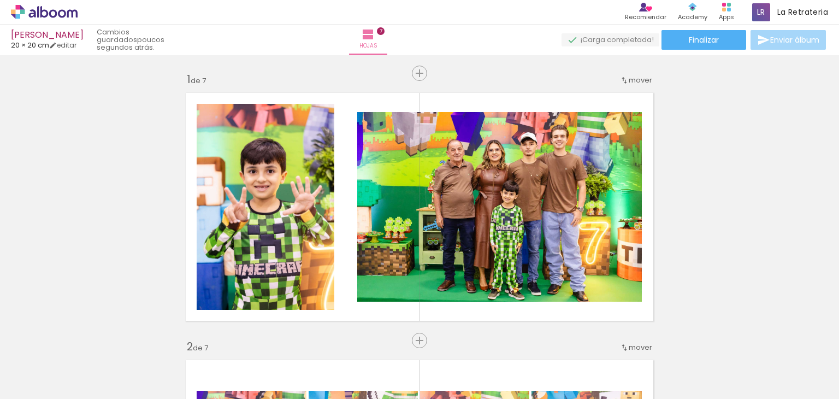
click at [544, 186] on quentale-workspace at bounding box center [419, 199] width 839 height 399
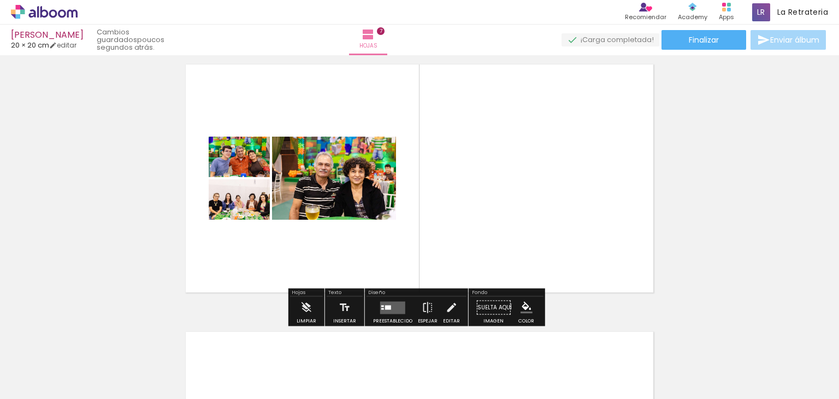
scroll to position [0, 1089]
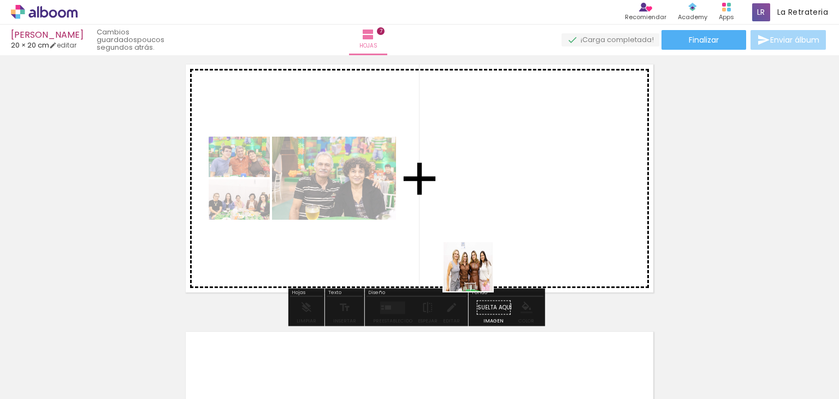
drag, startPoint x: 425, startPoint y: 366, endPoint x: 490, endPoint y: 252, distance: 130.2
click at [490, 252] on quentale-workspace at bounding box center [419, 199] width 839 height 399
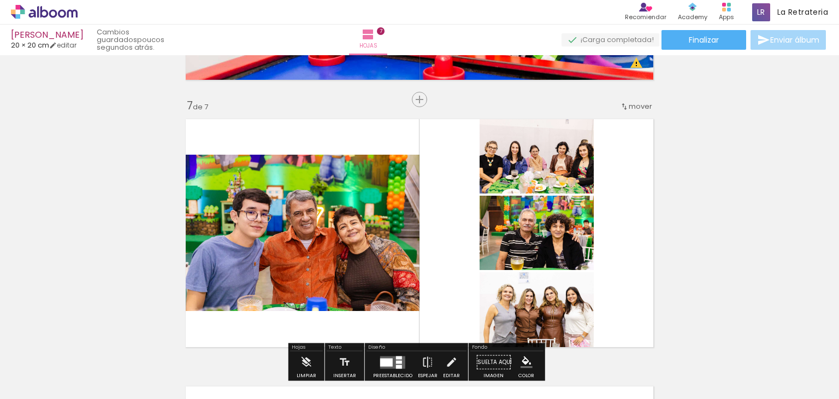
scroll to position [1632, 0]
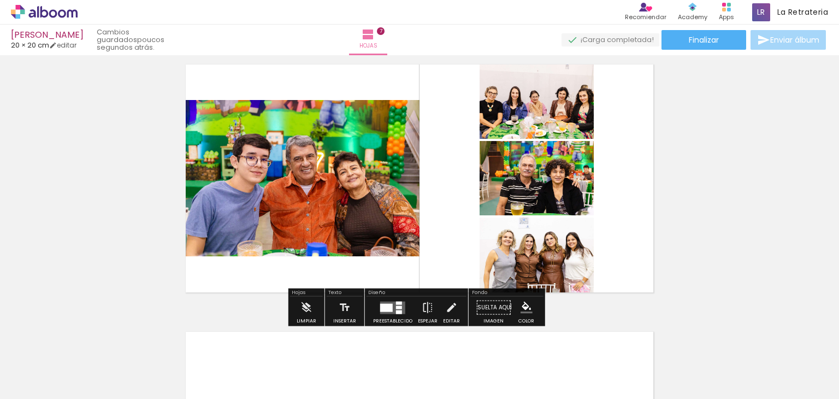
click at [383, 304] on div at bounding box center [386, 307] width 13 height 8
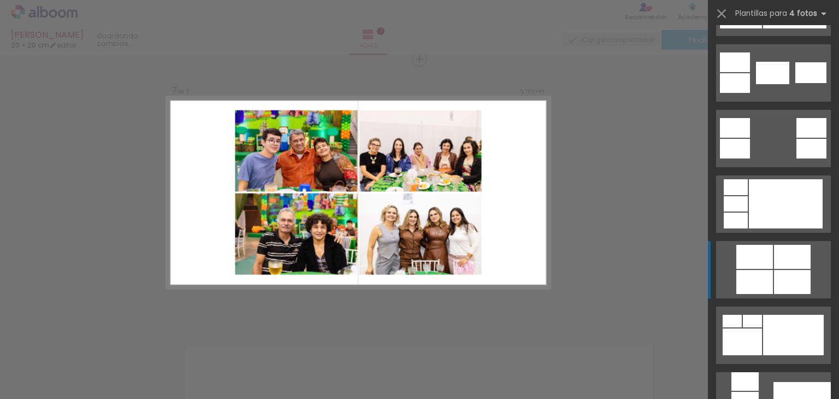
scroll to position [437, 0]
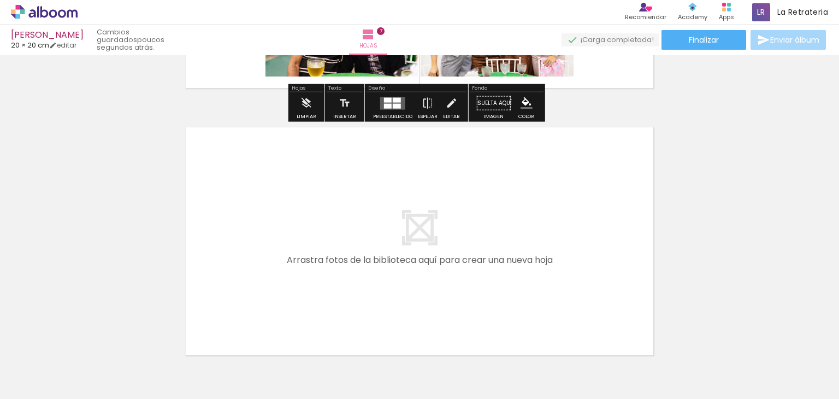
scroll to position [1891, 0]
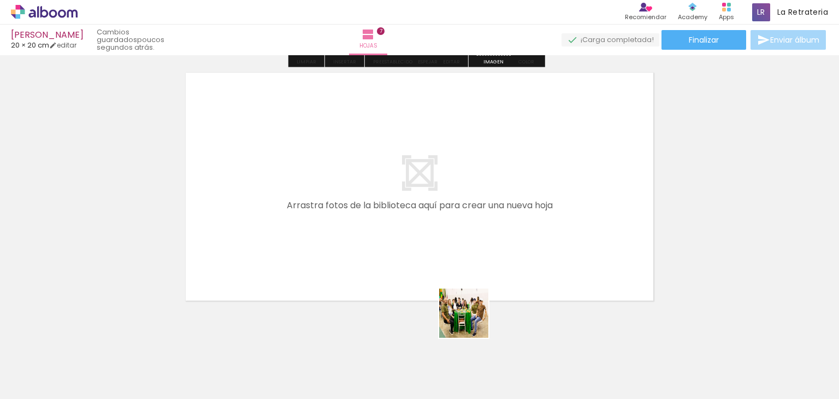
drag, startPoint x: 496, startPoint y: 371, endPoint x: 554, endPoint y: 361, distance: 58.8
click at [406, 258] on quentale-workspace at bounding box center [419, 199] width 839 height 399
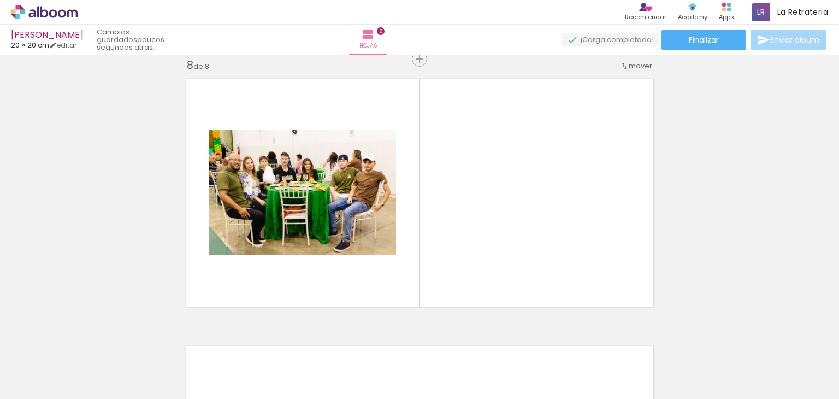
scroll to position [1884, 0]
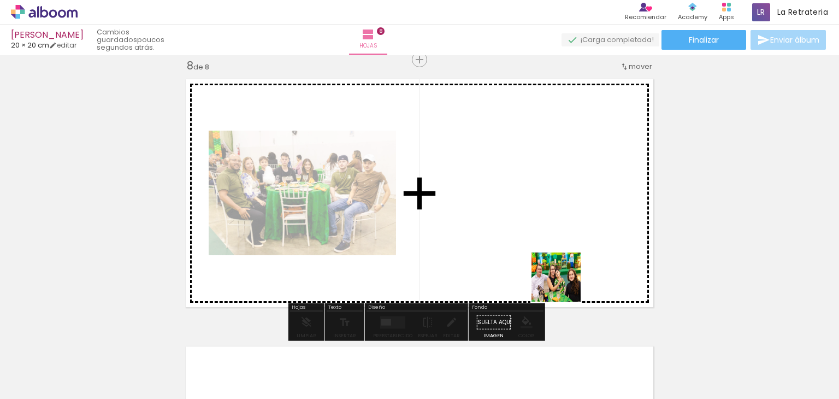
drag, startPoint x: 565, startPoint y: 347, endPoint x: 565, endPoint y: 256, distance: 90.7
click at [565, 256] on quentale-workspace at bounding box center [419, 199] width 839 height 399
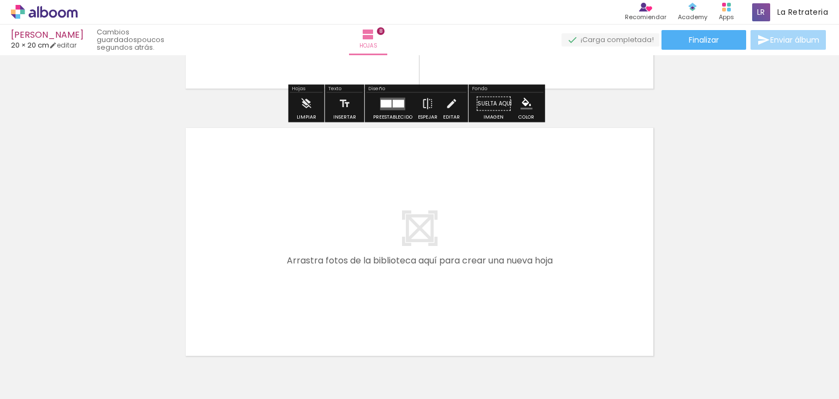
scroll to position [2158, 0]
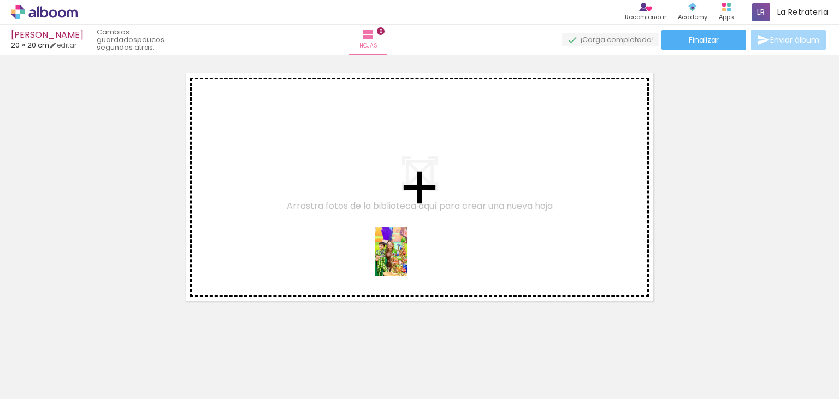
drag, startPoint x: 618, startPoint y: 374, endPoint x: 383, endPoint y: 250, distance: 265.5
click at [383, 250] on quentale-workspace at bounding box center [419, 199] width 839 height 399
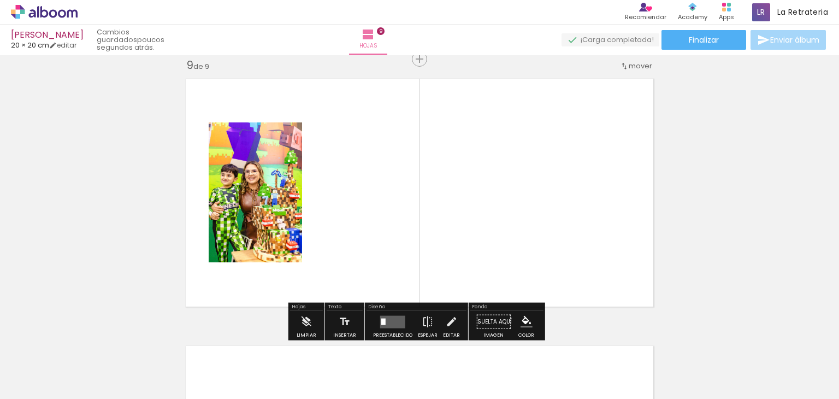
scroll to position [2152, 0]
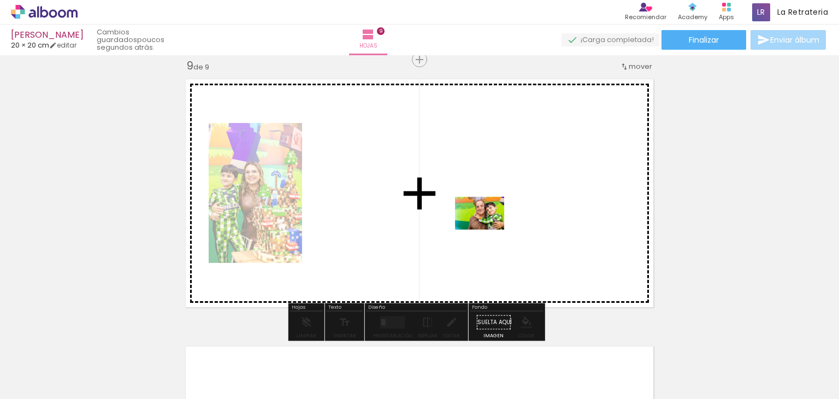
drag, startPoint x: 751, startPoint y: 369, endPoint x: 488, endPoint y: 228, distance: 299.0
click at [488, 228] on quentale-workspace at bounding box center [419, 199] width 839 height 399
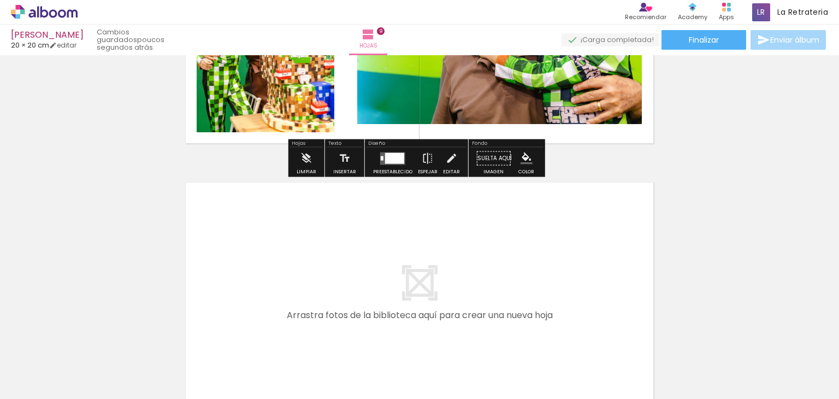
scroll to position [2425, 0]
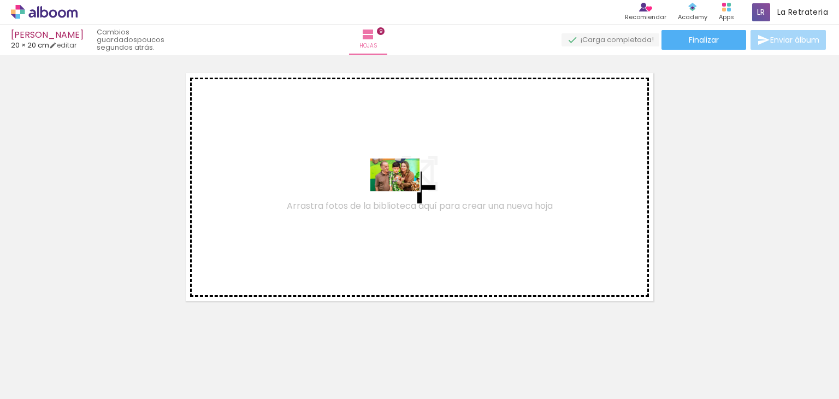
drag, startPoint x: 801, startPoint y: 369, endPoint x: 403, endPoint y: 190, distance: 435.6
click at [403, 190] on quentale-workspace at bounding box center [419, 199] width 839 height 399
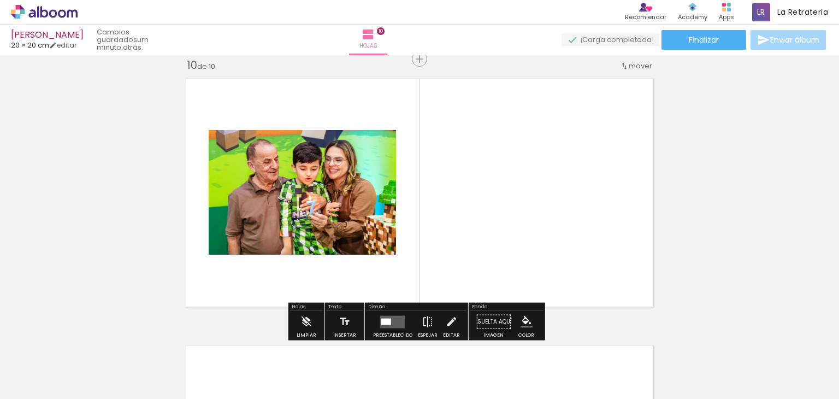
scroll to position [2419, 0]
click at [386, 319] on div at bounding box center [386, 322] width 10 height 7
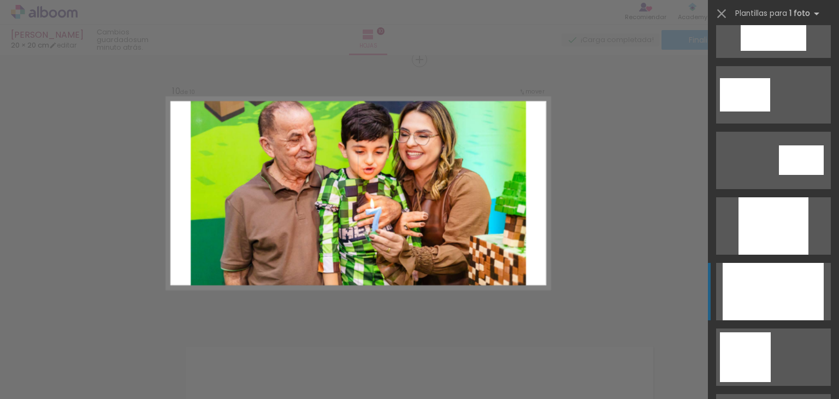
scroll to position [546, 0]
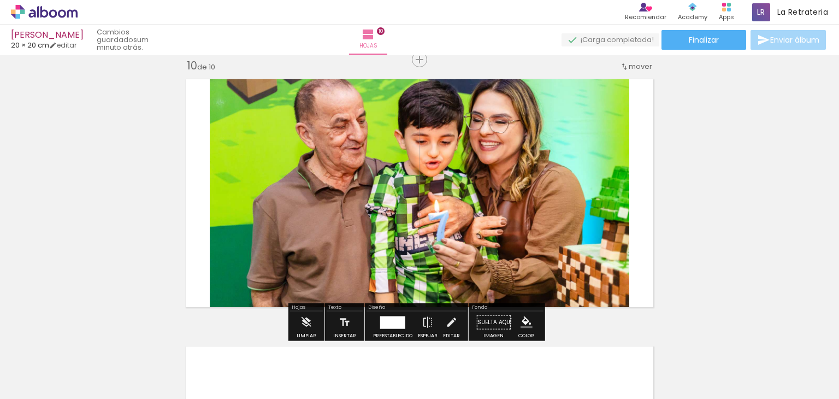
click at [472, 146] on quentale-photo at bounding box center [420, 193] width 420 height 240
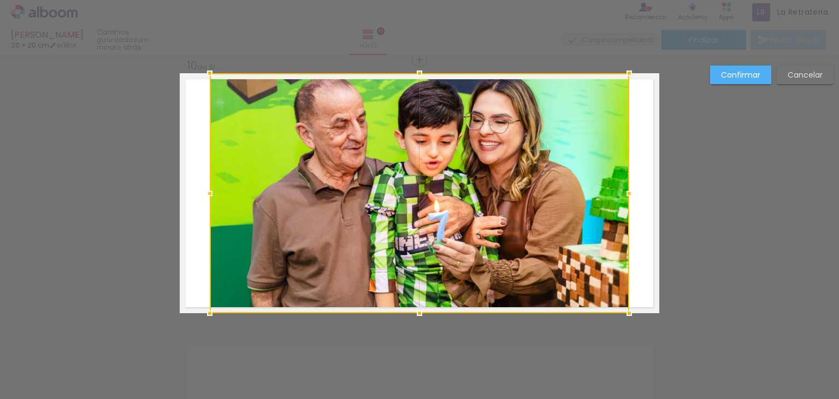
click at [471, 146] on div at bounding box center [420, 193] width 420 height 240
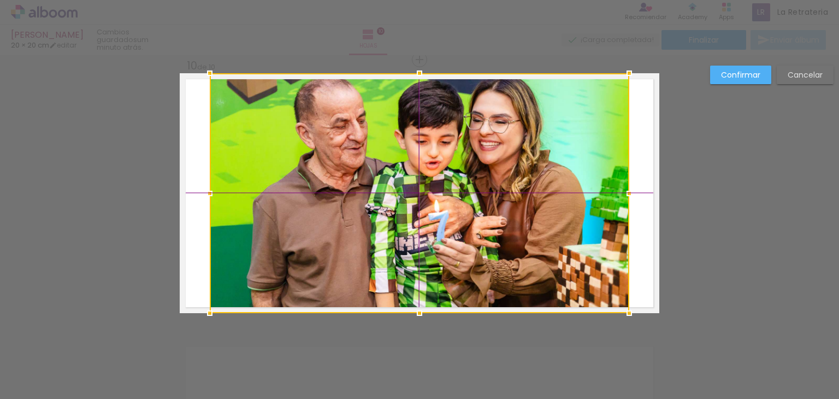
drag, startPoint x: 471, startPoint y: 146, endPoint x: 467, endPoint y: 164, distance: 18.4
click at [467, 164] on div at bounding box center [420, 193] width 420 height 240
click at [0, 0] on slot "Cancelar" at bounding box center [0, 0] width 0 height 0
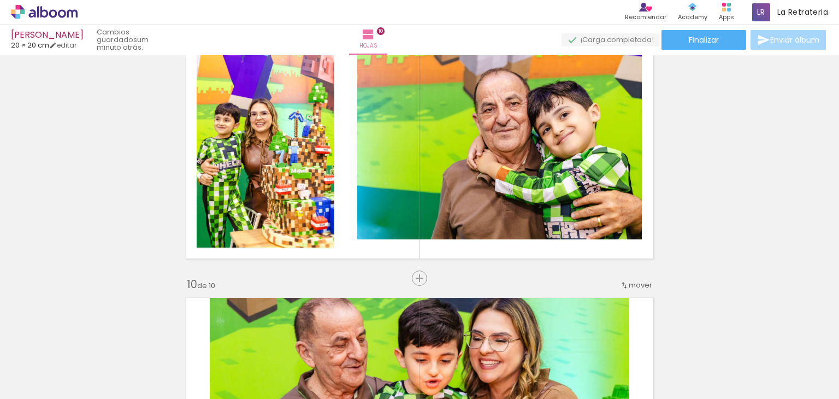
scroll to position [2146, 0]
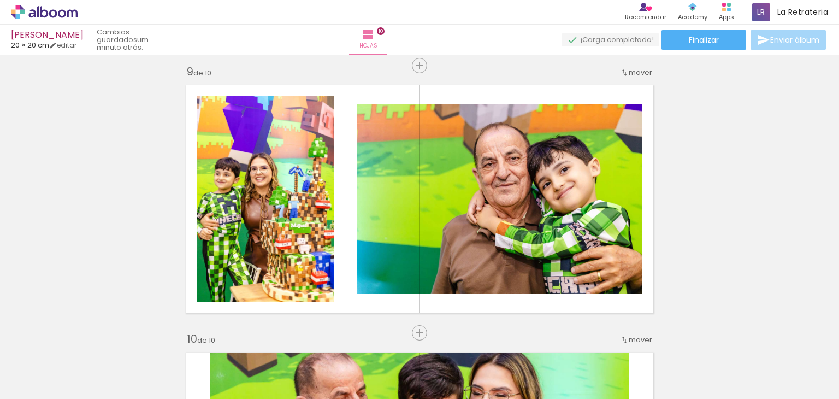
click at [683, 369] on div at bounding box center [661, 362] width 54 height 36
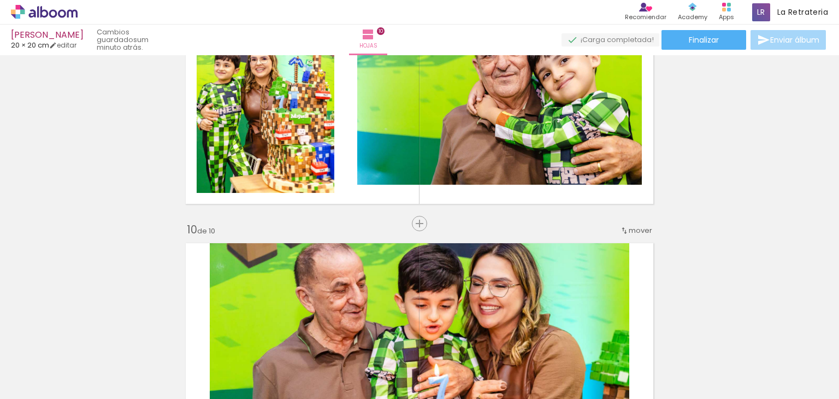
scroll to position [2309, 0]
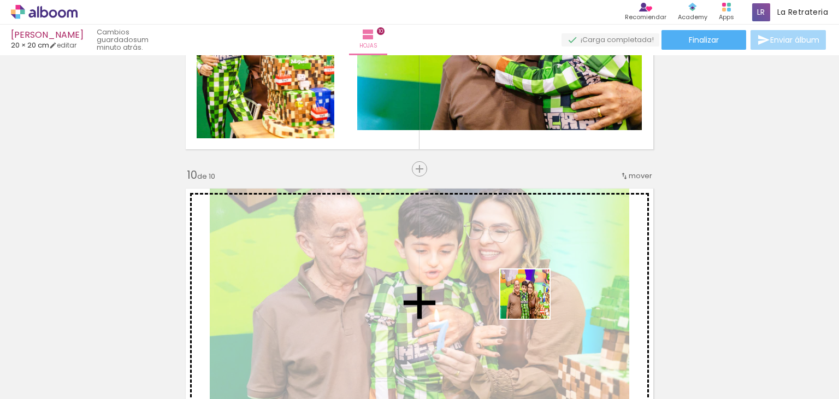
drag, startPoint x: 687, startPoint y: 375, endPoint x: 532, endPoint y: 300, distance: 171.8
click at [532, 300] on quentale-workspace at bounding box center [419, 199] width 839 height 399
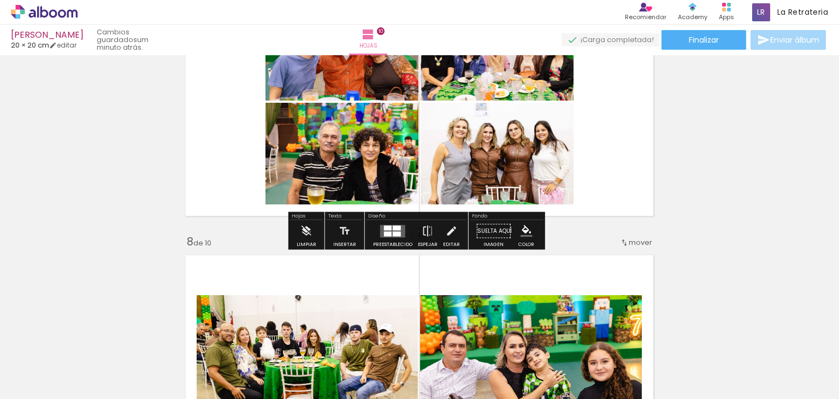
scroll to position [1654, 0]
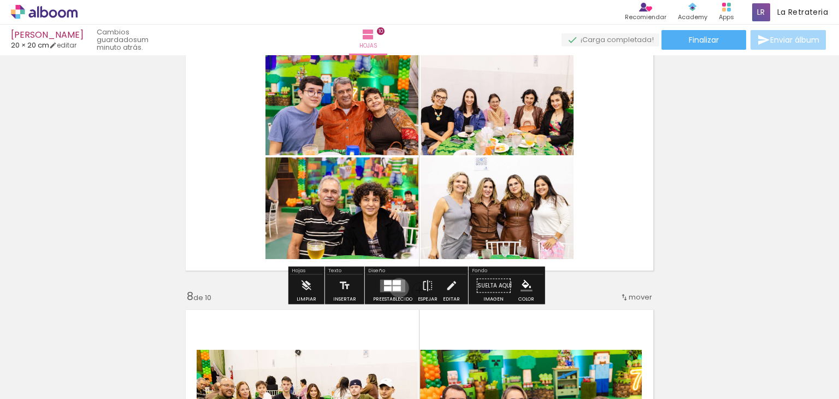
click at [397, 287] on div at bounding box center [397, 288] width 8 height 5
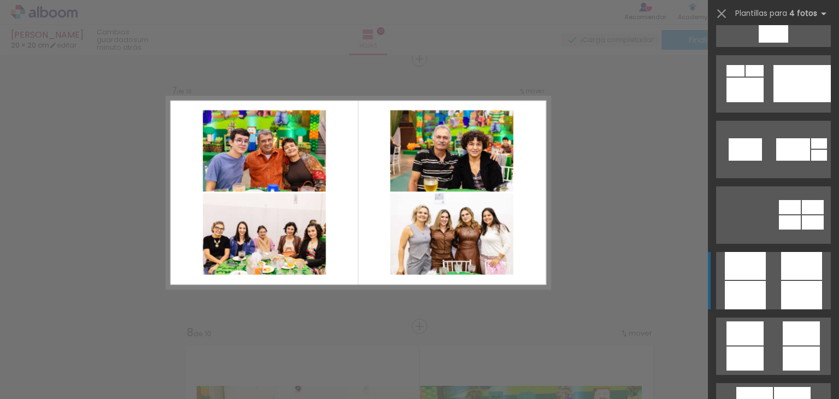
scroll to position [2918, 0]
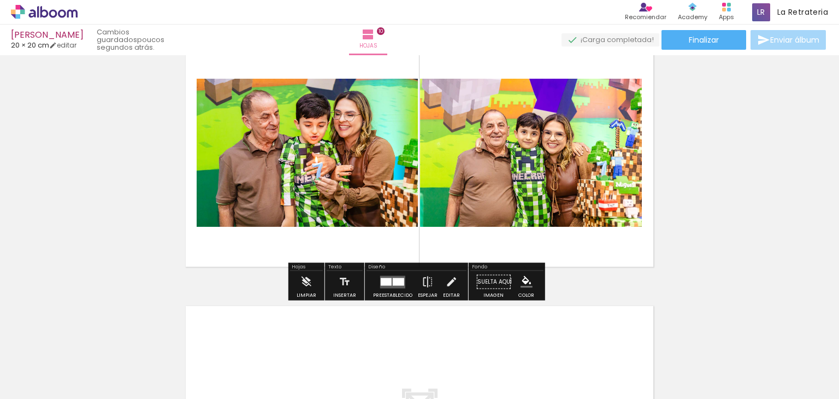
scroll to position [2568, 0]
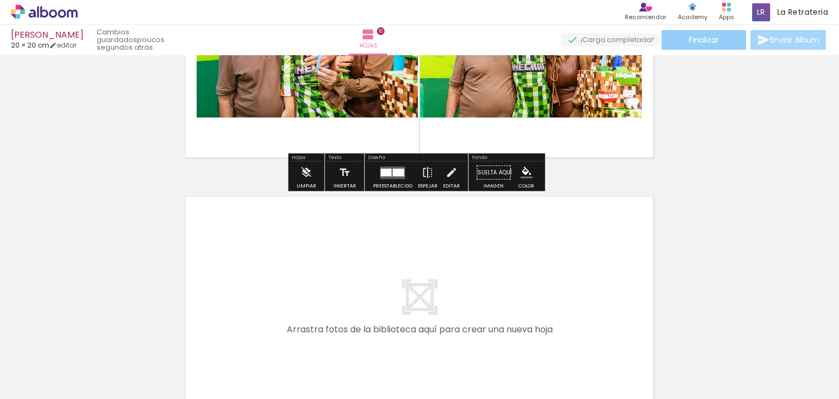
click at [697, 42] on span "Finalizar" at bounding box center [704, 40] width 30 height 8
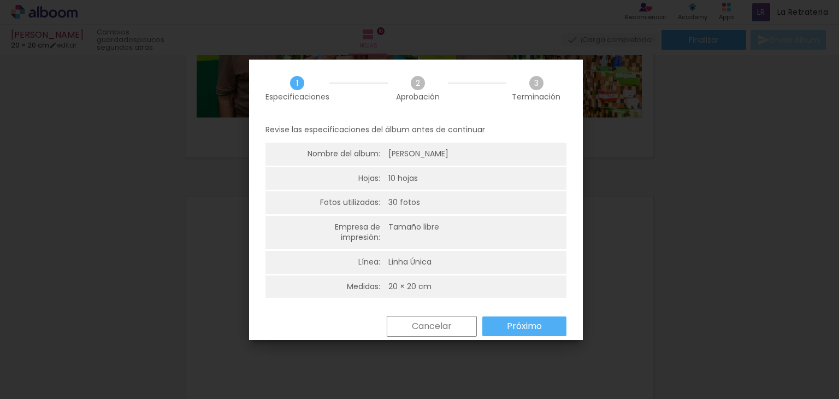
click at [0, 0] on slot "Próximo" at bounding box center [0, 0] width 0 height 0
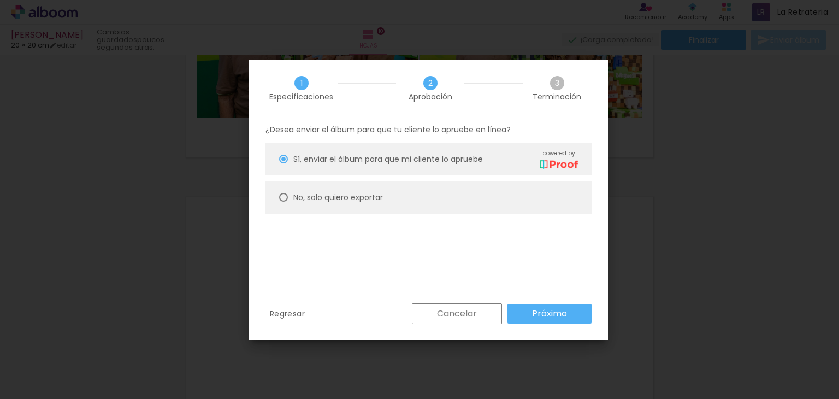
click at [0, 0] on slot "No, solo quiero exportar" at bounding box center [0, 0] width 0 height 0
type paper-radio-button "on"
click at [0, 0] on slot "Próximo" at bounding box center [0, 0] width 0 height 0
type input "Alta, 300 DPI"
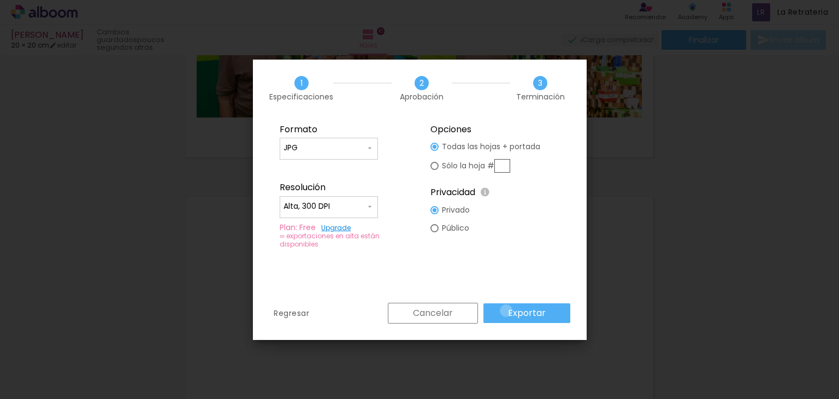
click at [508, 310] on paper-button "Exportar" at bounding box center [527, 313] width 87 height 20
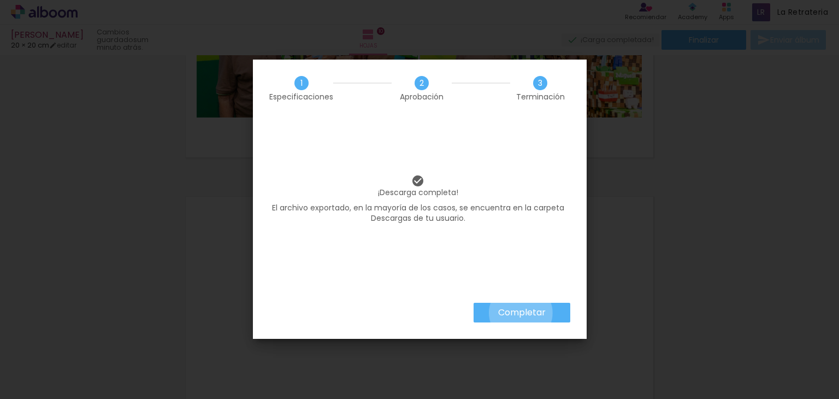
click at [0, 0] on slot "Completar" at bounding box center [0, 0] width 0 height 0
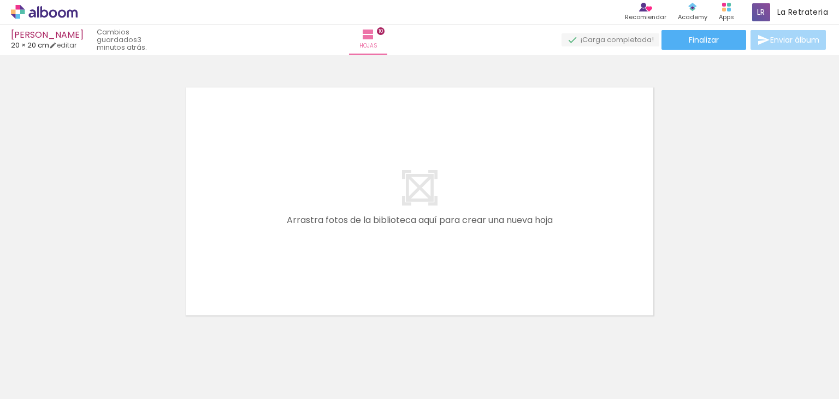
scroll to position [2707, 0]
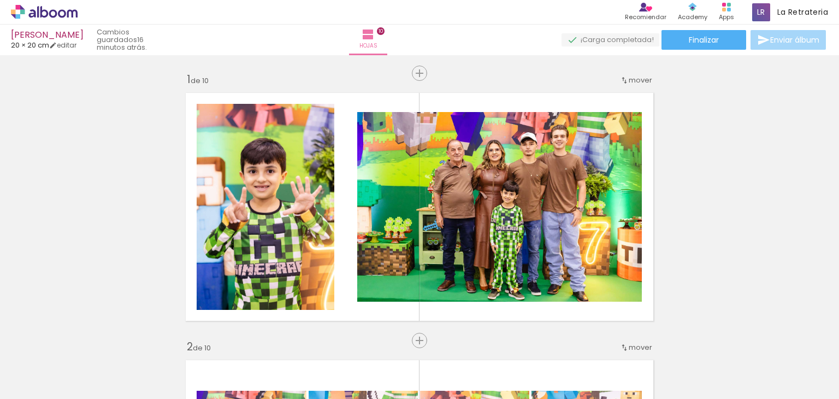
scroll to position [2918, 0]
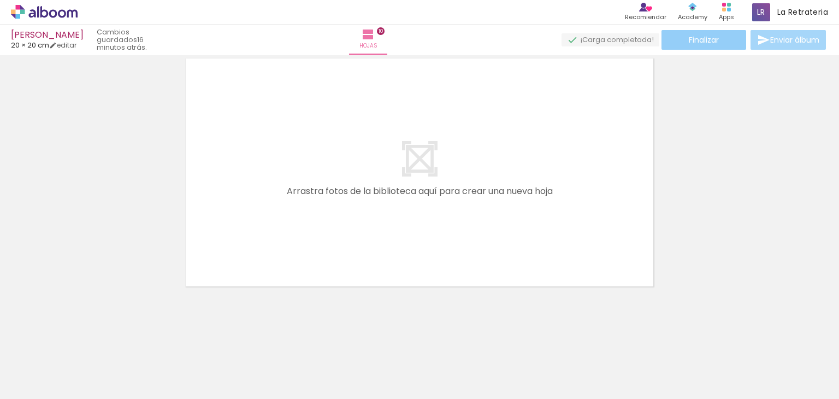
click at [667, 40] on paper-button "Finalizar" at bounding box center [704, 40] width 85 height 20
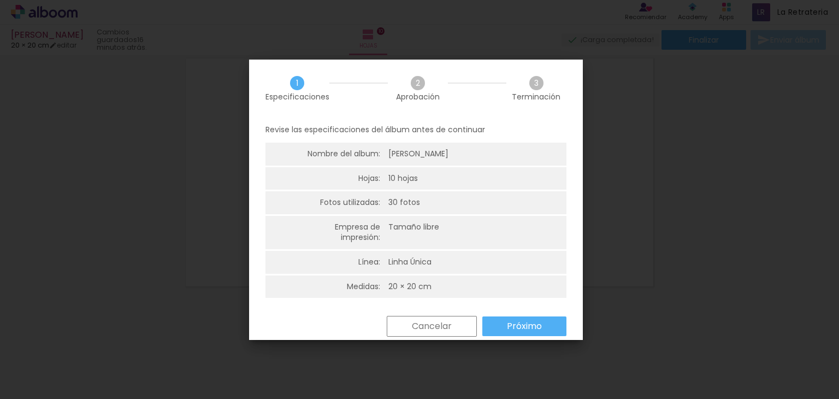
click at [452, 324] on paper-button "Cancelar" at bounding box center [432, 326] width 90 height 21
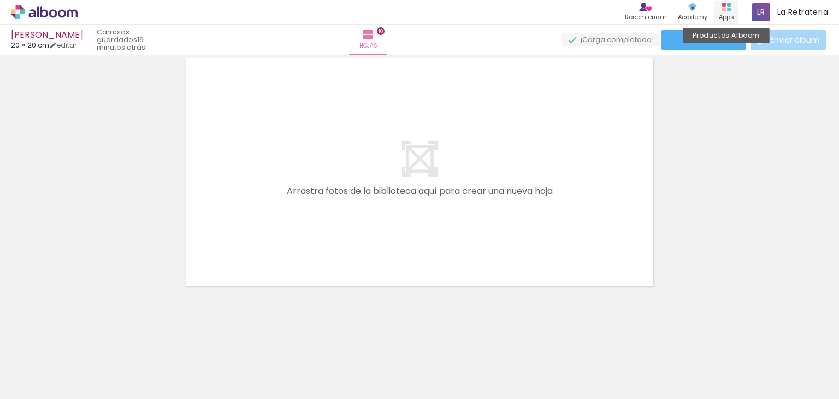
click at [717, 14] on div "Productos Alboom Apps" at bounding box center [727, 12] width 24 height 22
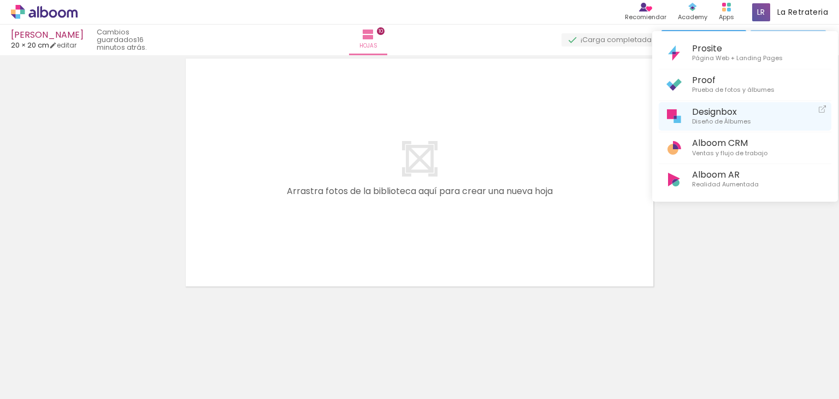
click at [681, 108] on link "Designbox Diseño de Álbumes" at bounding box center [745, 116] width 173 height 29
click at [702, 270] on div at bounding box center [419, 199] width 839 height 399
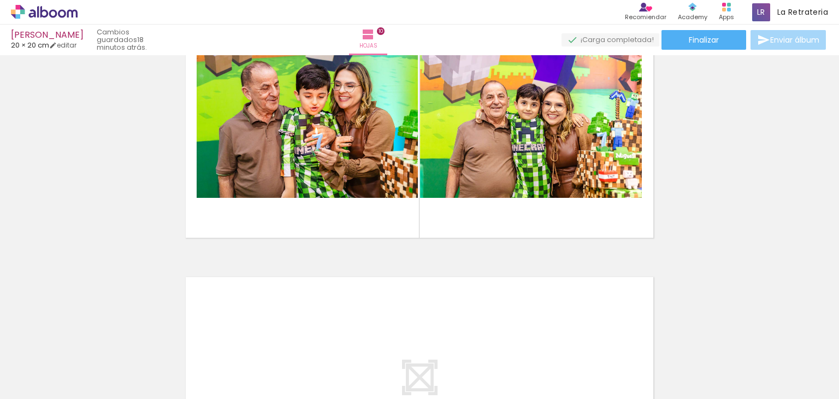
scroll to position [2270, 0]
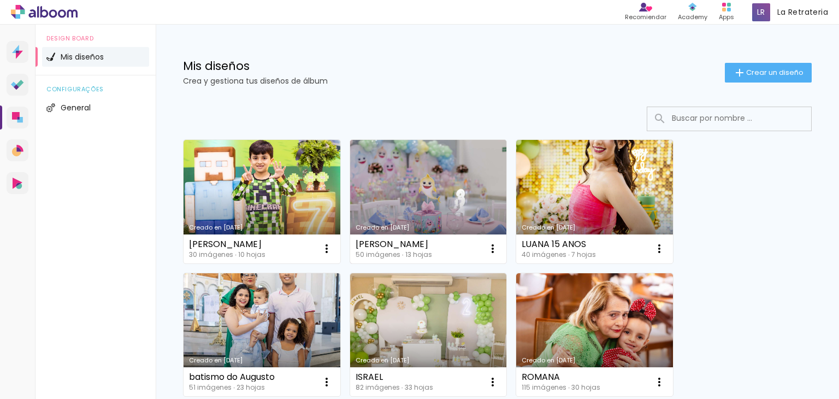
click at [384, 173] on link "Creado en [DATE]" at bounding box center [428, 202] width 157 height 124
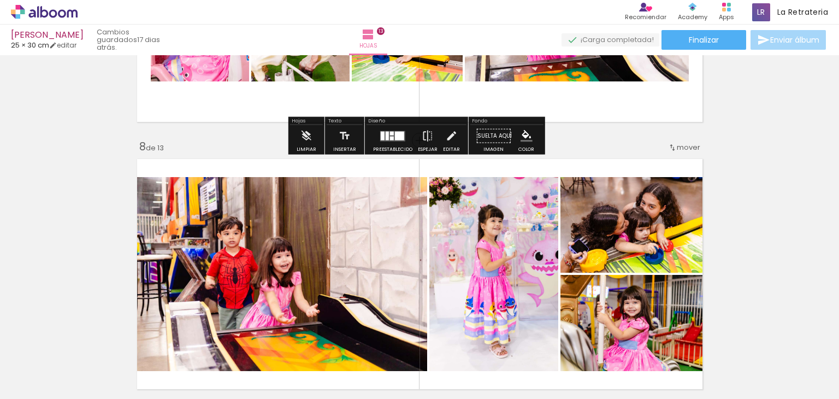
scroll to position [1913, 0]
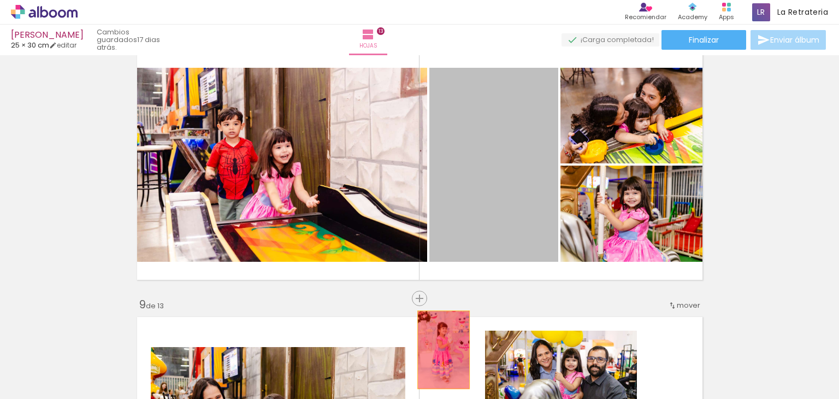
drag, startPoint x: 494, startPoint y: 172, endPoint x: 439, endPoint y: 351, distance: 186.9
click at [439, 351] on quentale-workspace at bounding box center [419, 199] width 839 height 399
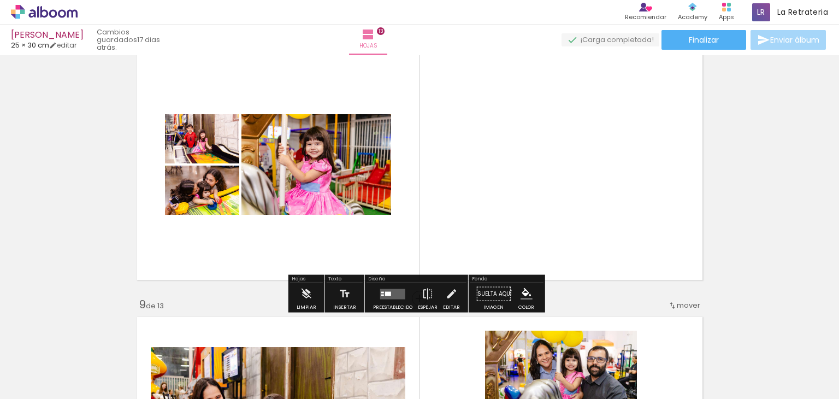
click at [386, 291] on div at bounding box center [388, 293] width 6 height 4
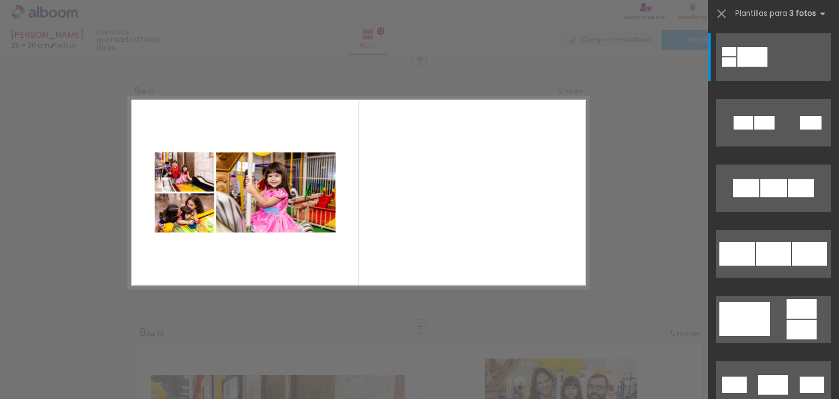
scroll to position [1884, 0]
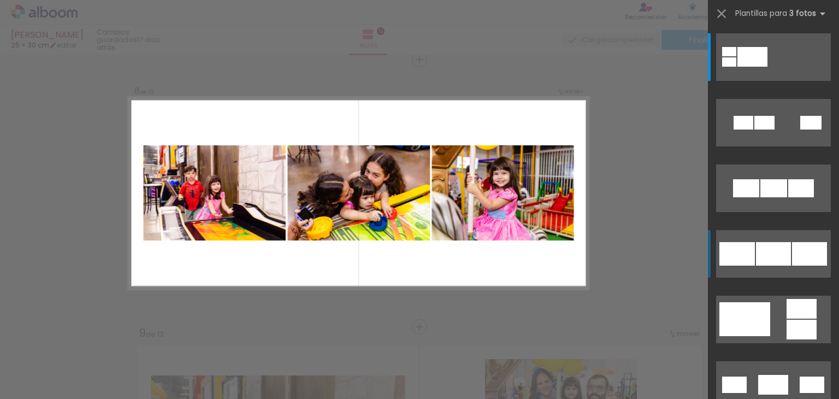
click at [756, 81] on quentale-layouter at bounding box center [773, 57] width 115 height 48
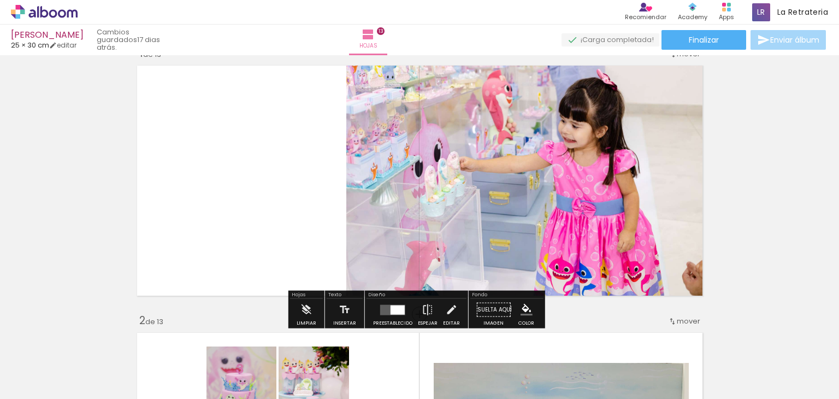
scroll to position [0, 0]
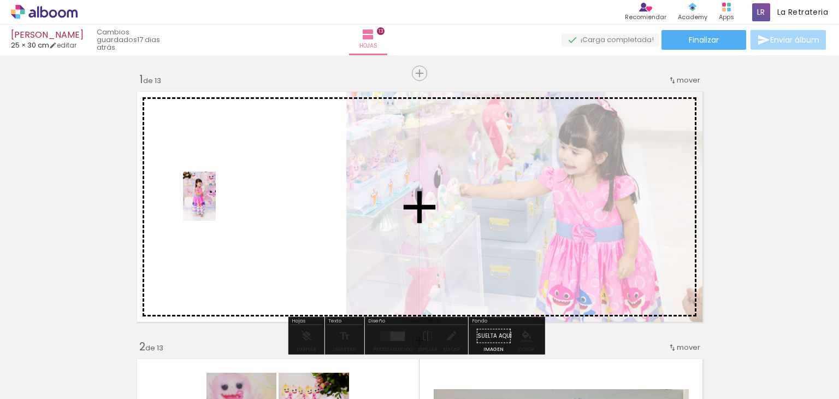
drag, startPoint x: 189, startPoint y: 289, endPoint x: 216, endPoint y: 202, distance: 90.7
click at [216, 202] on quentale-workspace at bounding box center [419, 199] width 839 height 399
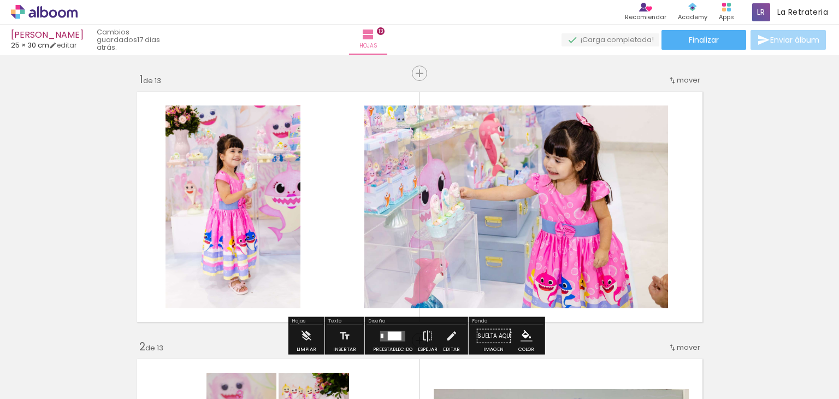
scroll to position [55, 0]
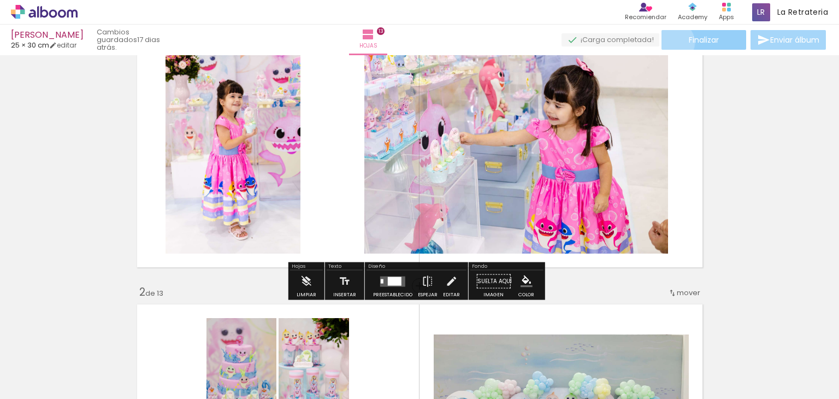
click at [670, 42] on paper-button "Finalizar" at bounding box center [704, 40] width 85 height 20
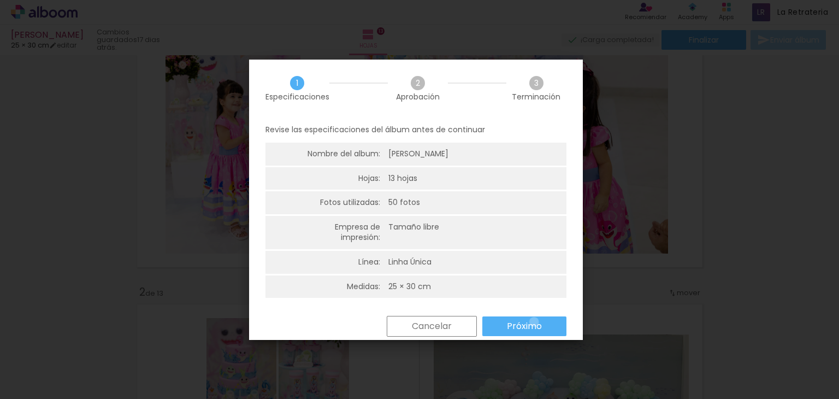
click at [0, 0] on slot "Próximo" at bounding box center [0, 0] width 0 height 0
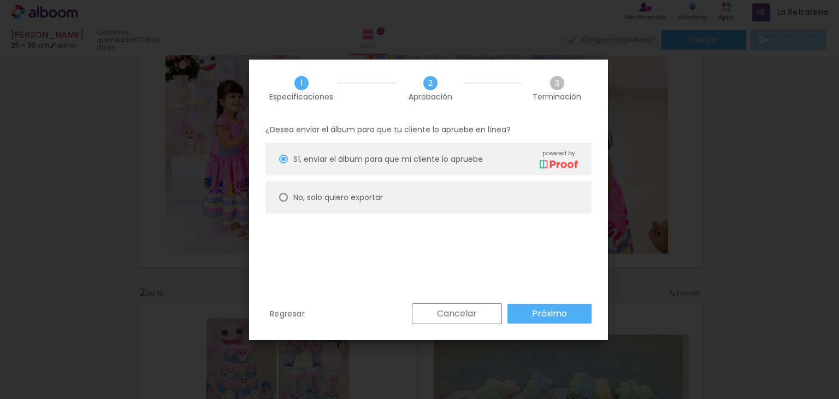
click at [0, 0] on slot "No, solo quiero exportar" at bounding box center [0, 0] width 0 height 0
type paper-radio-button "on"
click at [523, 310] on paper-button "Próximo" at bounding box center [550, 314] width 84 height 20
type input "Alta, 300 DPI"
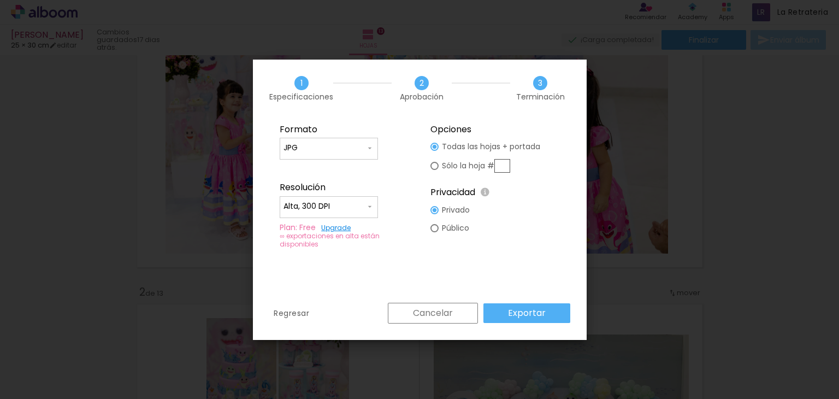
click at [500, 303] on paper-button "Exportar" at bounding box center [527, 313] width 87 height 20
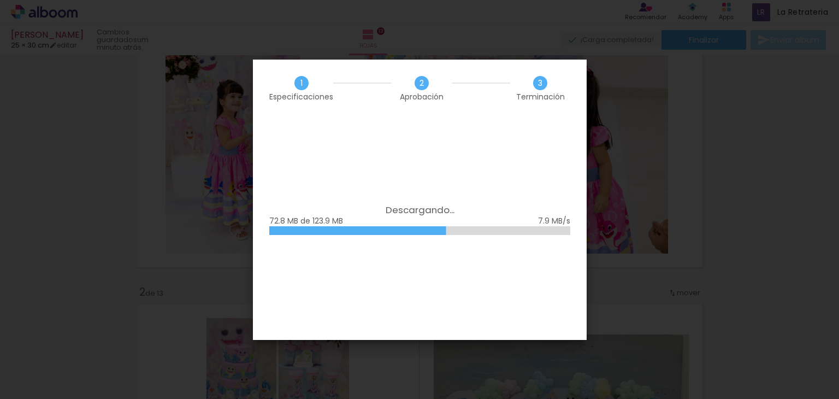
scroll to position [0, 922]
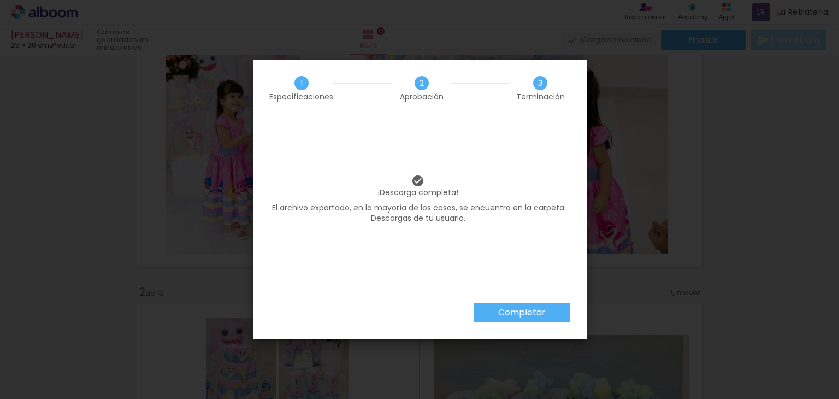
click at [0, 0] on slot "Completar" at bounding box center [0, 0] width 0 height 0
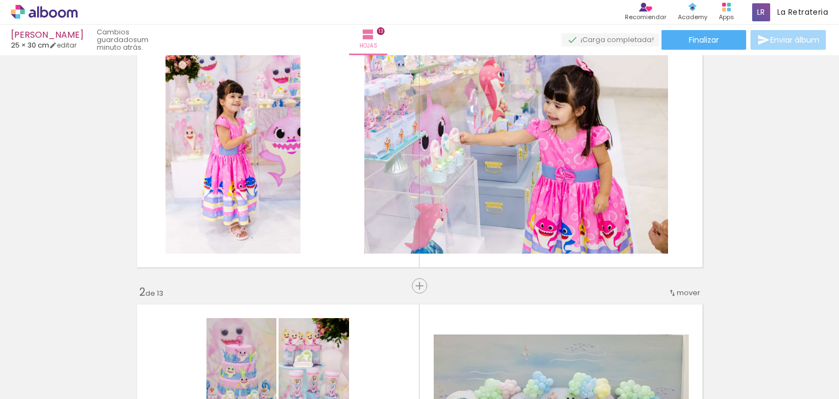
scroll to position [0, 922]
